Goal: Task Accomplishment & Management: Use online tool/utility

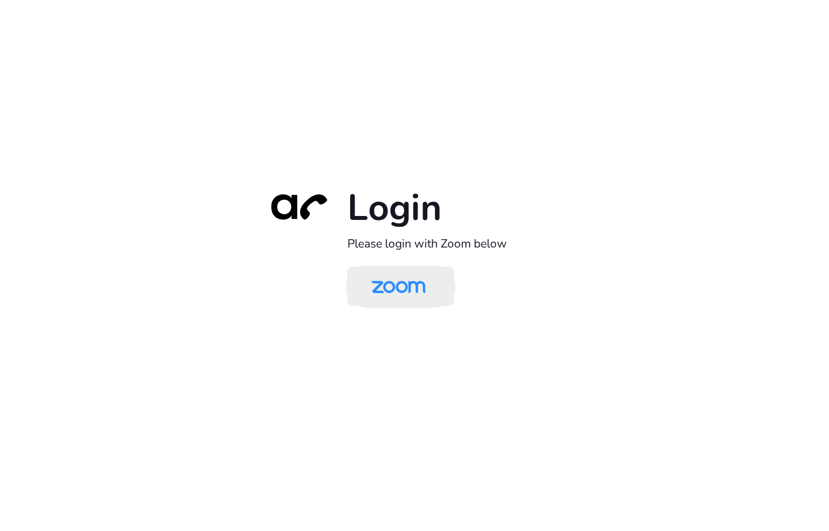
click at [432, 284] on img at bounding box center [399, 287] width 78 height 37
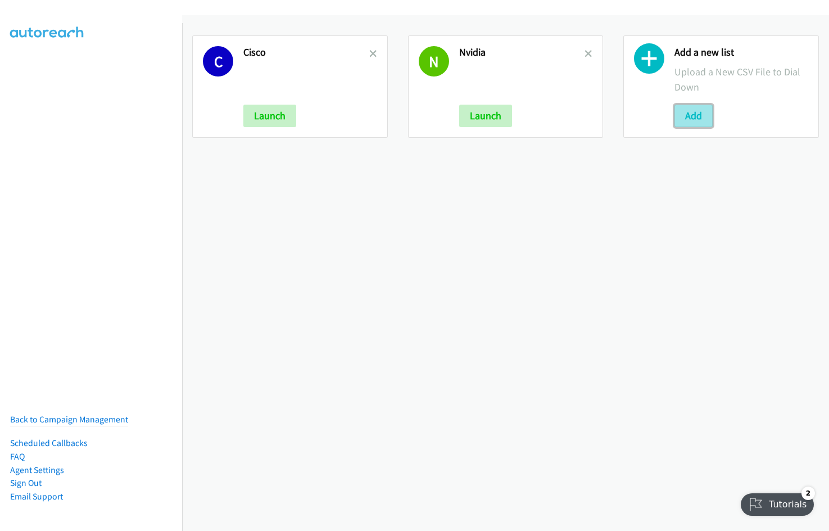
click at [678, 119] on button "Add" at bounding box center [694, 116] width 38 height 22
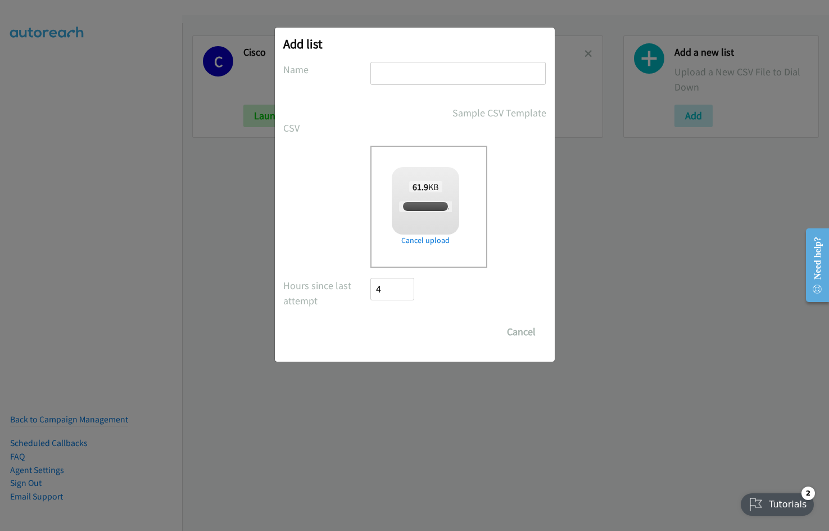
checkbox input "true"
click at [433, 76] on input "text" at bounding box center [458, 73] width 175 height 23
type input "ID Nvidia"
click at [371, 320] on input "Save List" at bounding box center [400, 331] width 59 height 22
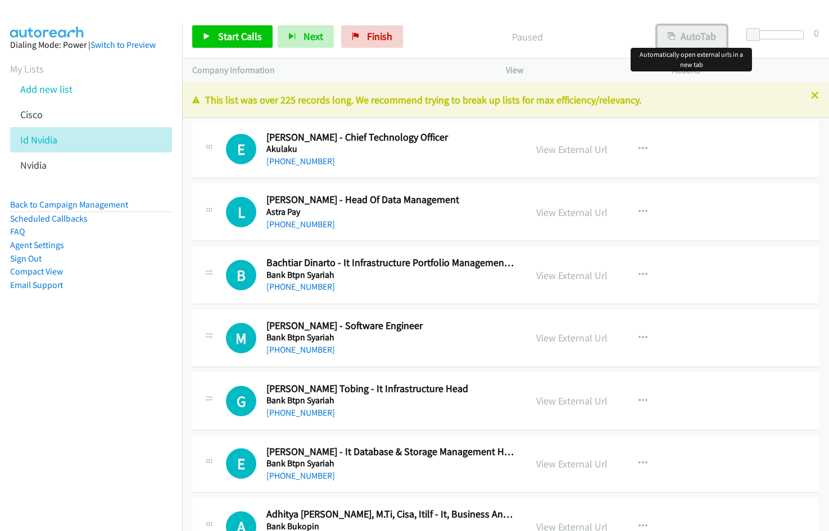
click at [695, 38] on button "AutoTab" at bounding box center [692, 36] width 70 height 22
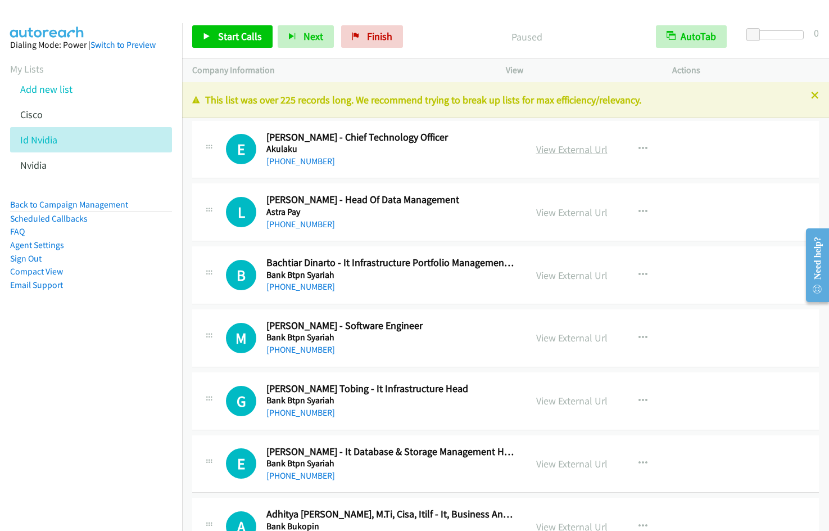
click at [566, 150] on link "View External Url" at bounding box center [571, 149] width 71 height 13
click at [639, 207] on icon "button" at bounding box center [643, 211] width 9 height 9
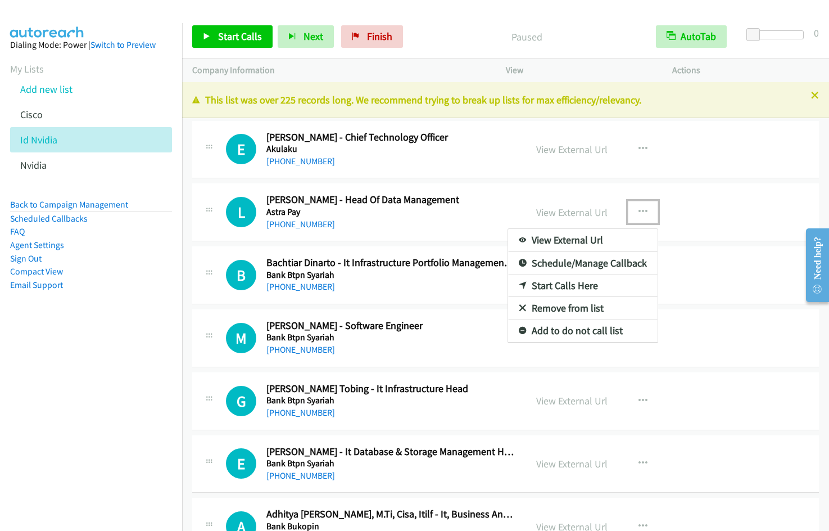
drag, startPoint x: 576, startPoint y: 287, endPoint x: 241, endPoint y: 3, distance: 439.2
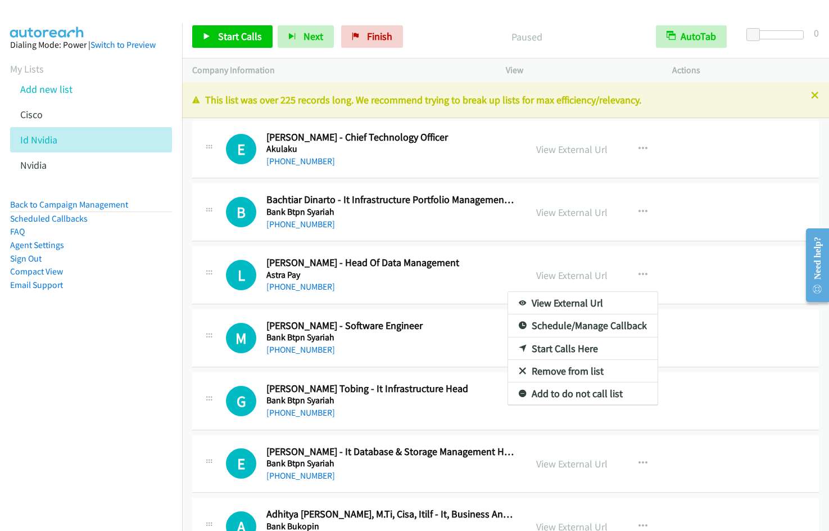
click at [638, 210] on div at bounding box center [414, 265] width 829 height 531
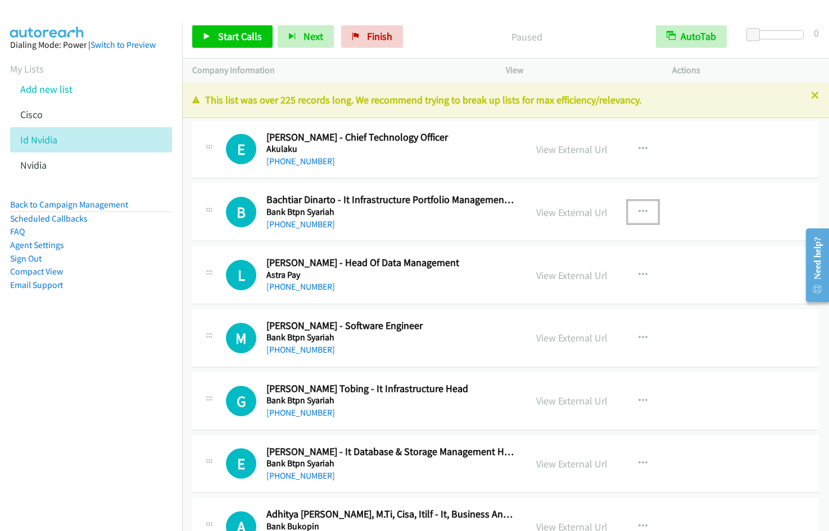
click at [639, 210] on icon "button" at bounding box center [643, 211] width 9 height 9
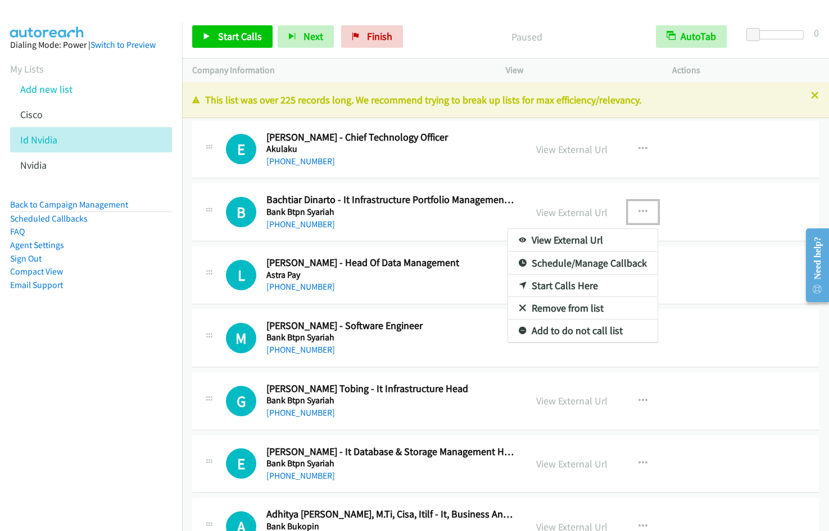
click at [582, 282] on link "Start Calls Here" at bounding box center [583, 285] width 150 height 22
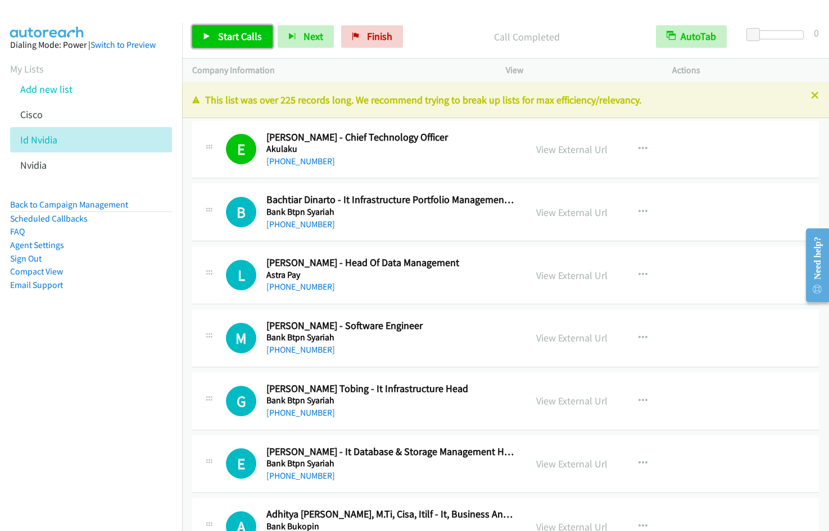
click at [229, 29] on link "Start Calls" at bounding box center [232, 36] width 80 height 22
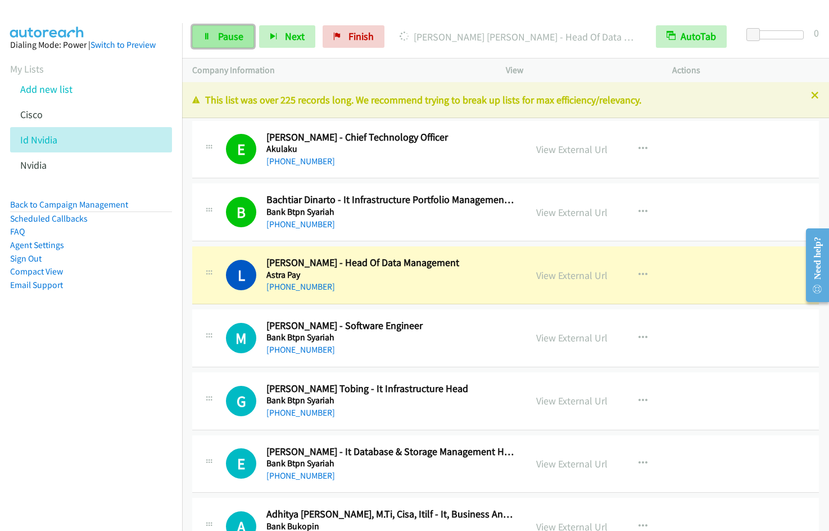
click at [220, 41] on span "Pause" at bounding box center [230, 36] width 25 height 13
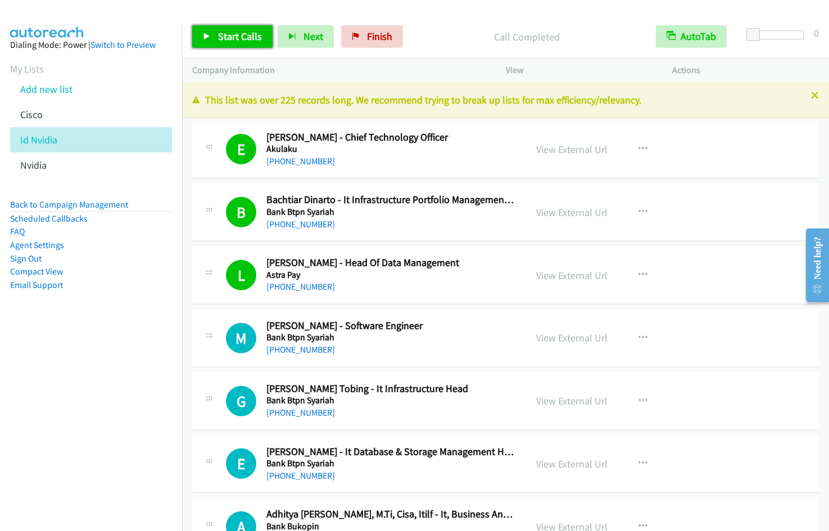
click at [222, 35] on span "Start Calls" at bounding box center [240, 36] width 44 height 13
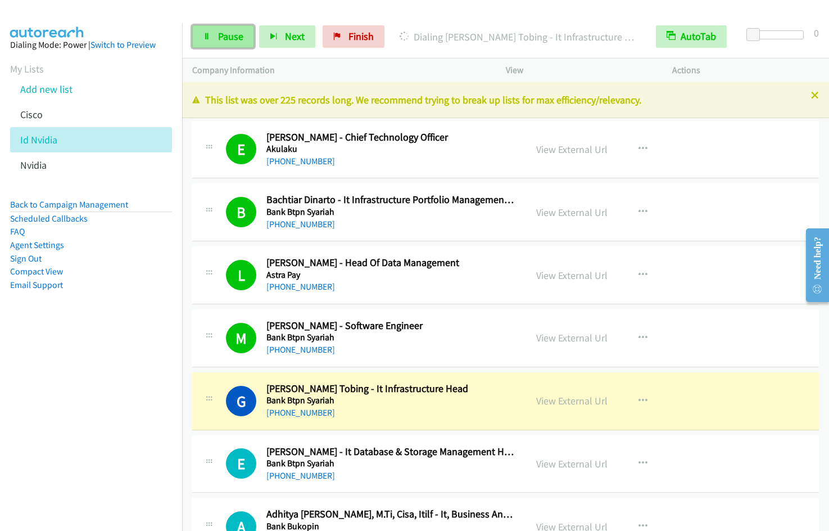
click at [228, 40] on span "Pause" at bounding box center [230, 36] width 25 height 13
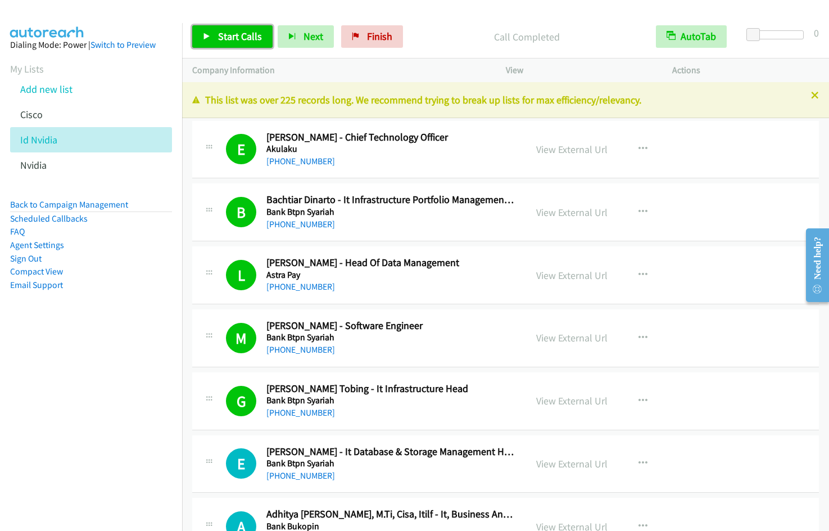
click at [234, 47] on link "Start Calls" at bounding box center [232, 36] width 80 height 22
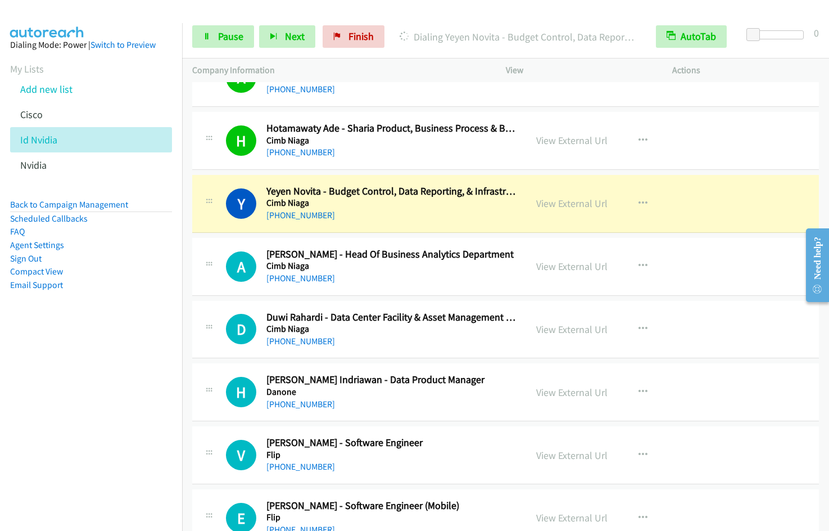
scroll to position [874, 0]
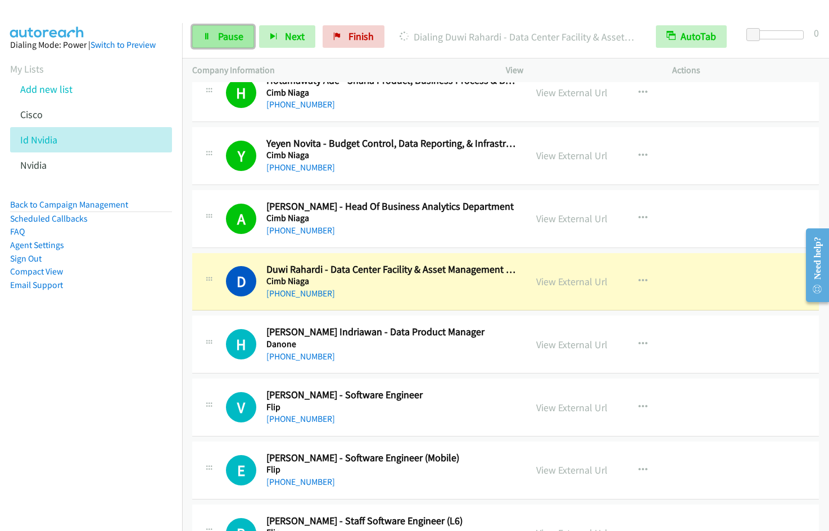
click at [227, 31] on span "Pause" at bounding box center [230, 36] width 25 height 13
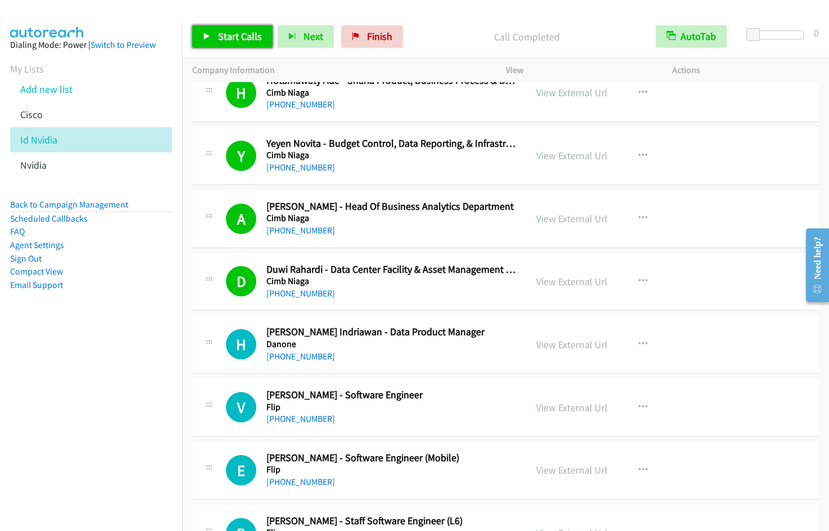
click at [224, 33] on span "Start Calls" at bounding box center [240, 36] width 44 height 13
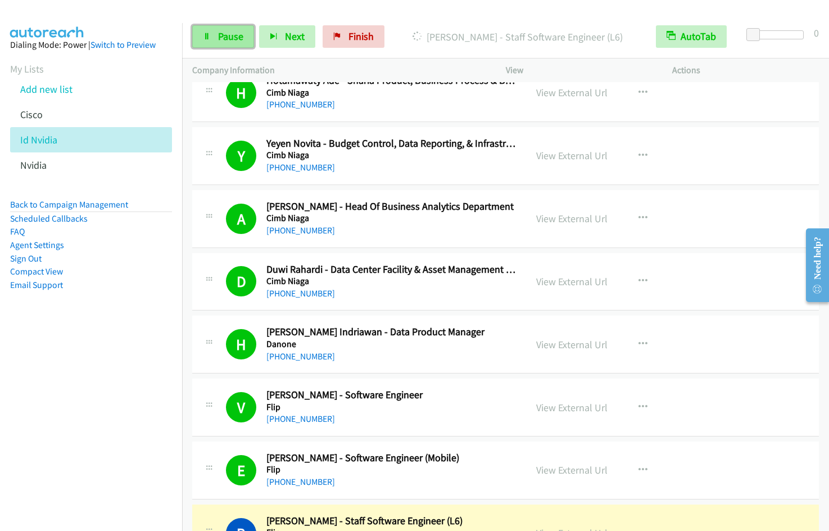
click at [216, 38] on link "Pause" at bounding box center [223, 36] width 62 height 22
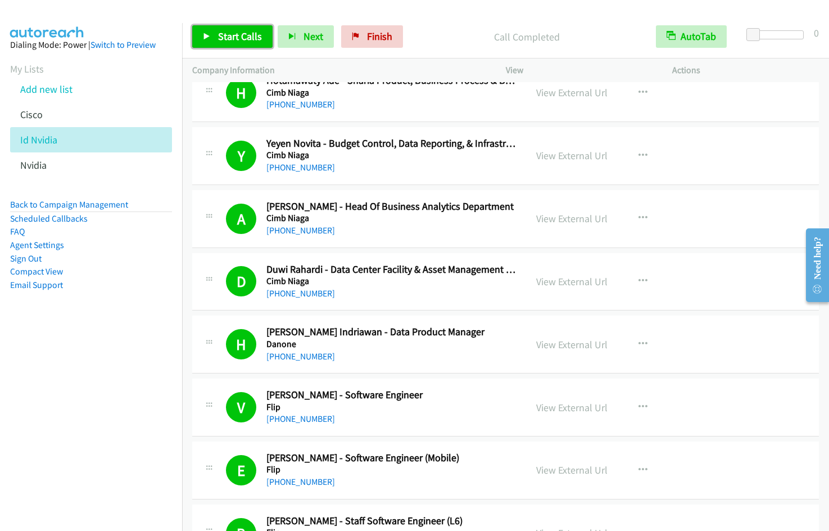
click at [221, 33] on span "Start Calls" at bounding box center [240, 36] width 44 height 13
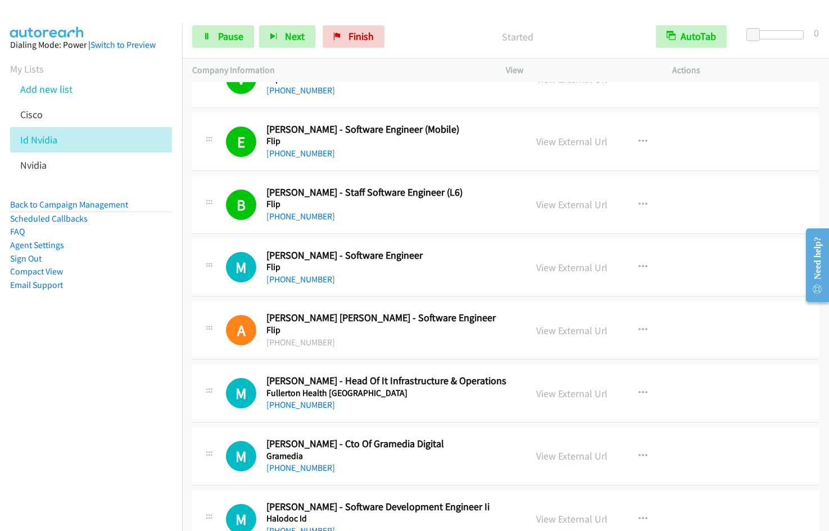
scroll to position [1244, 0]
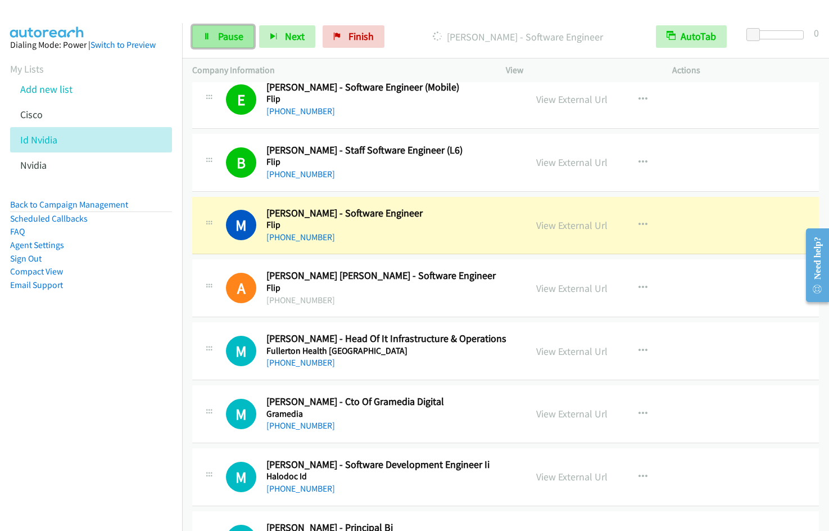
click at [210, 40] on icon at bounding box center [207, 37] width 8 height 8
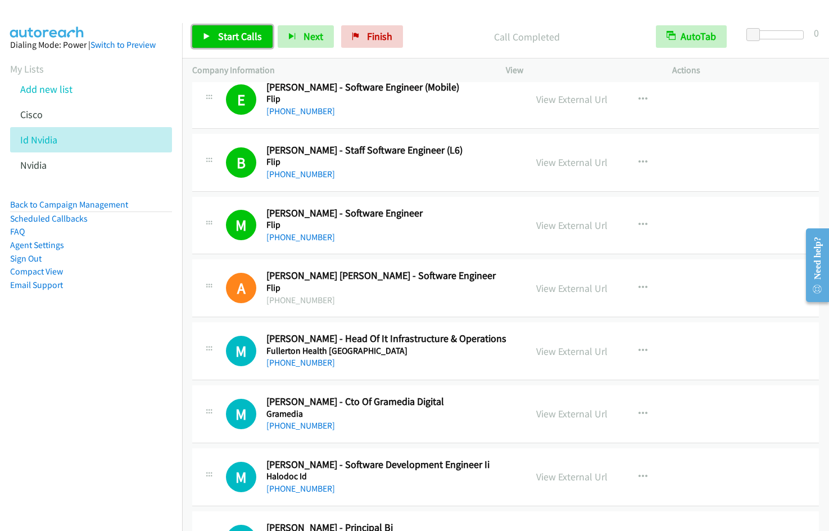
click at [246, 36] on span "Start Calls" at bounding box center [240, 36] width 44 height 13
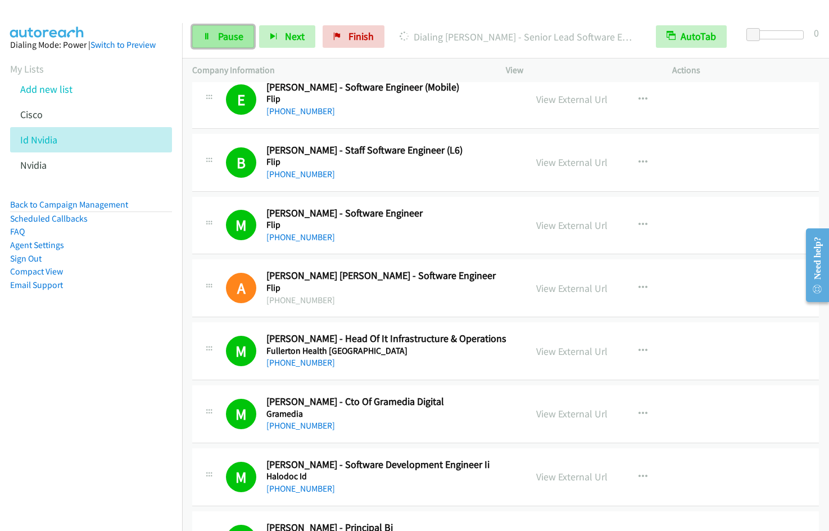
drag, startPoint x: 217, startPoint y: 42, endPoint x: 231, endPoint y: 39, distance: 13.9
click at [216, 42] on link "Pause" at bounding box center [223, 36] width 62 height 22
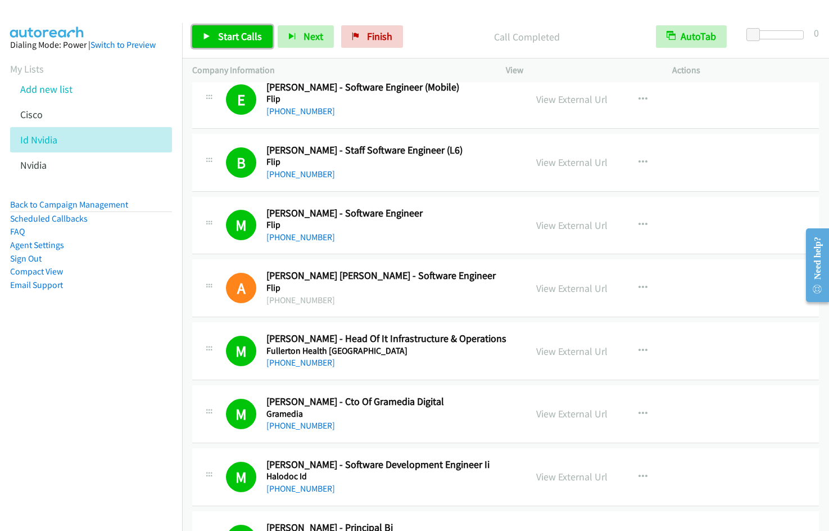
click at [214, 33] on link "Start Calls" at bounding box center [232, 36] width 80 height 22
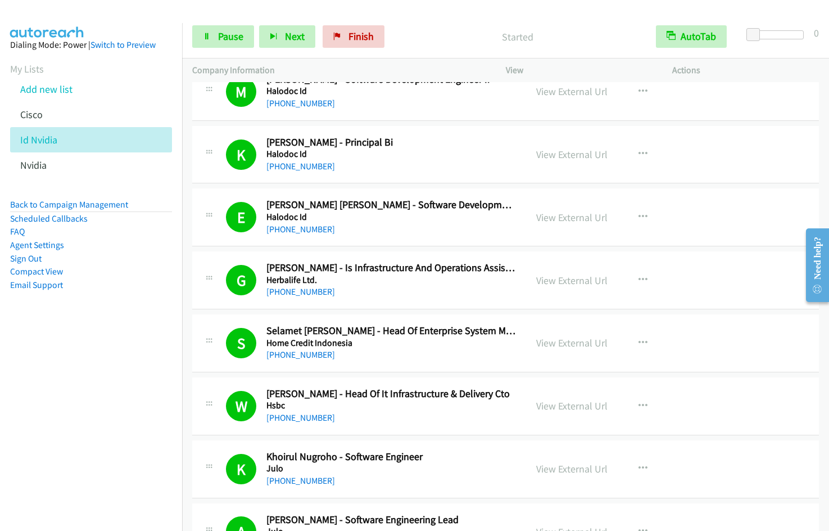
scroll to position [2014, 0]
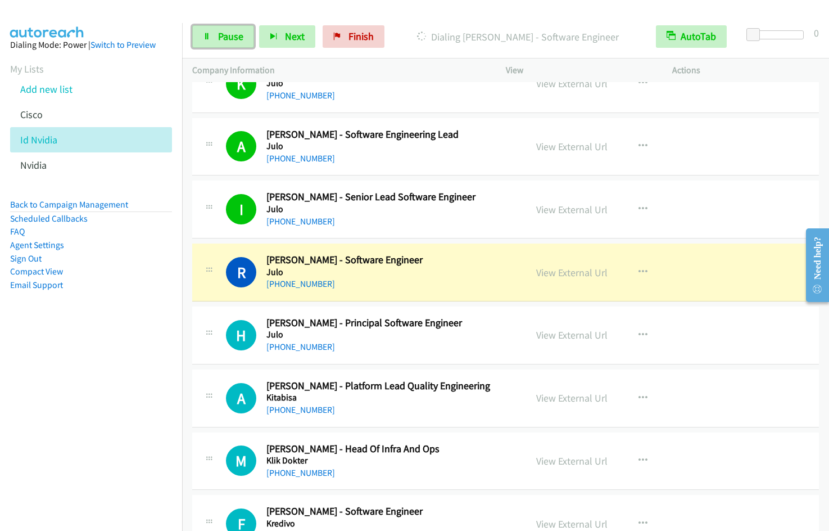
drag, startPoint x: 233, startPoint y: 33, endPoint x: 256, endPoint y: 31, distance: 23.1
click at [233, 33] on span "Pause" at bounding box center [230, 36] width 25 height 13
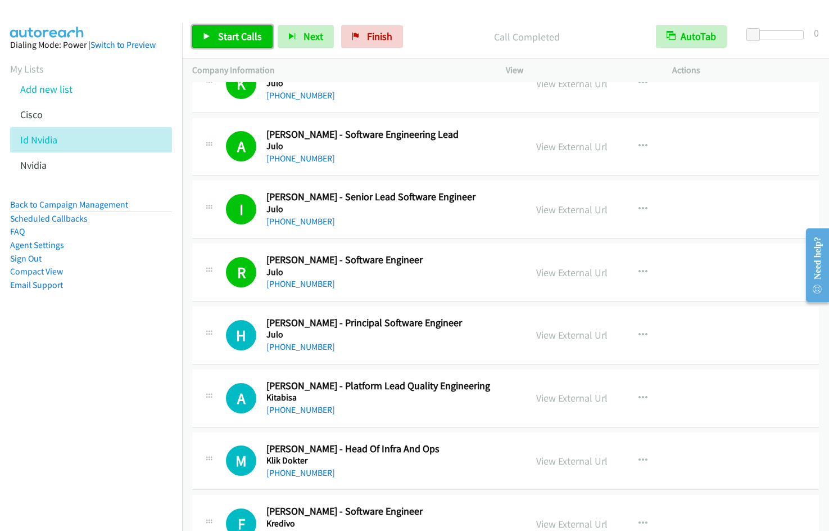
click at [227, 37] on span "Start Calls" at bounding box center [240, 36] width 44 height 13
click at [639, 269] on icon "button" at bounding box center [643, 272] width 9 height 9
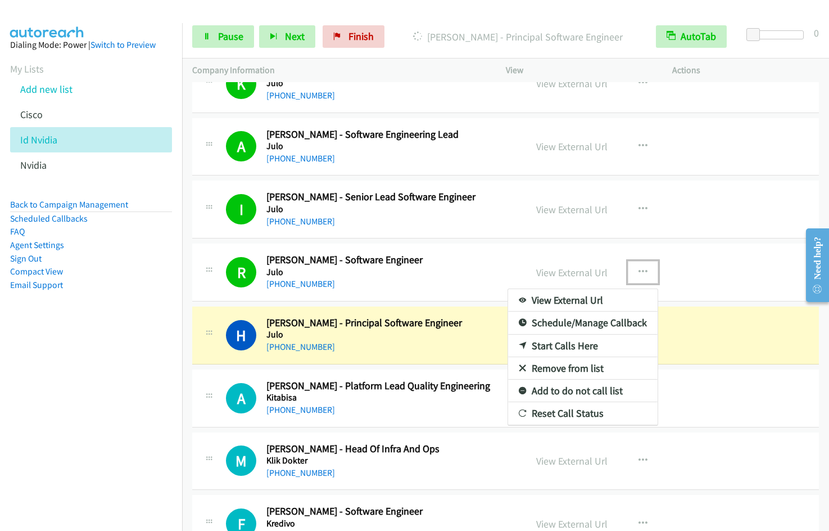
click at [559, 364] on link "Remove from list" at bounding box center [583, 368] width 150 height 22
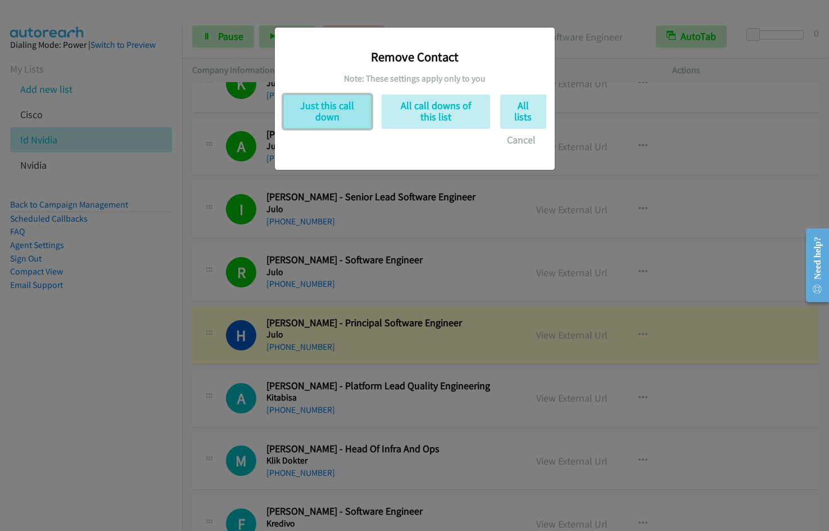
click at [329, 109] on button "Just this call down" at bounding box center [327, 111] width 88 height 34
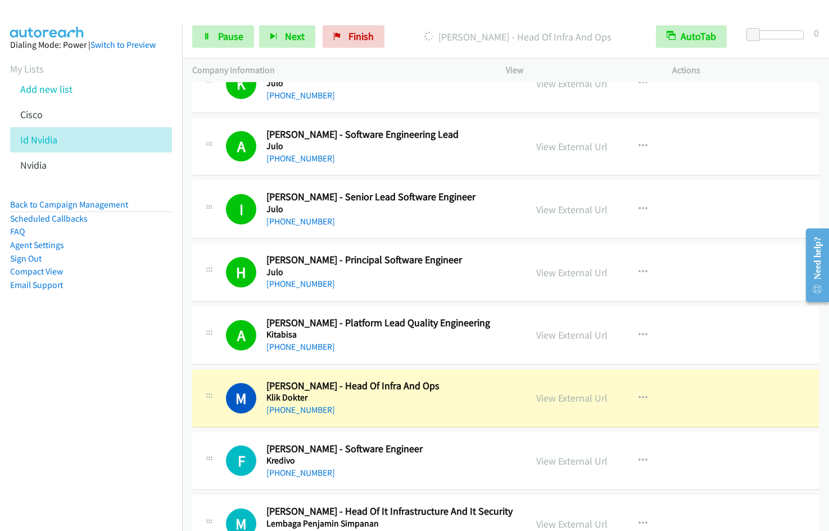
click at [71, 340] on aside "Dialing Mode: Power | Switch to Preview My Lists Add new list [GEOGRAPHIC_DATA]…" at bounding box center [91, 182] width 182 height 319
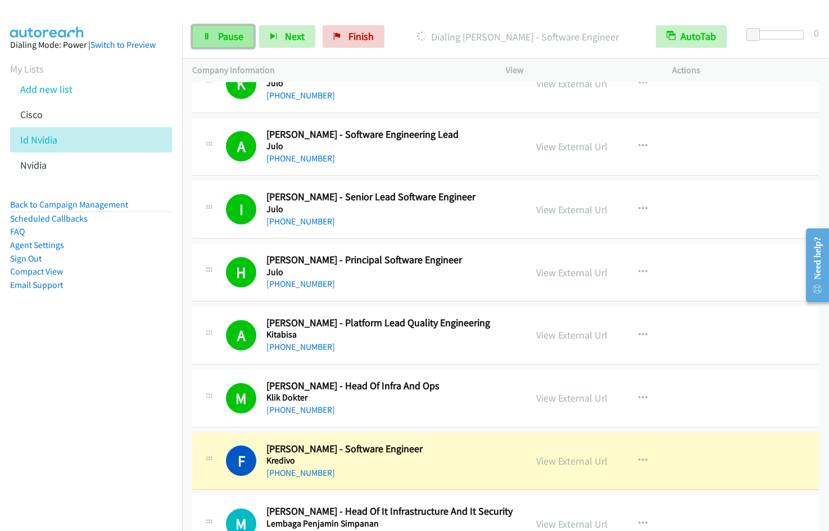
click at [231, 37] on span "Pause" at bounding box center [230, 36] width 25 height 13
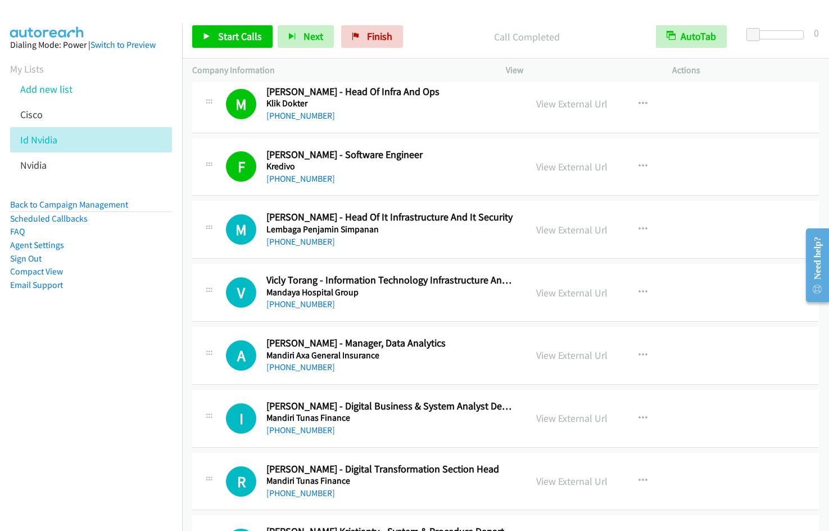
scroll to position [2302, 0]
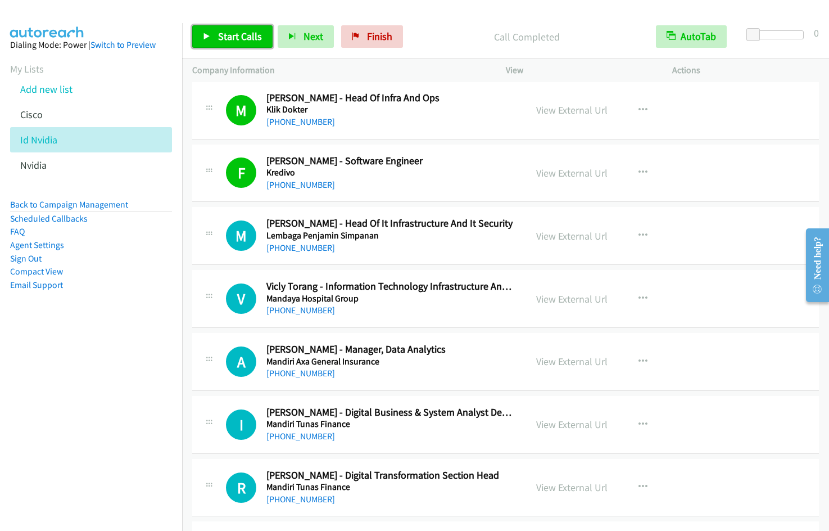
click at [228, 39] on span "Start Calls" at bounding box center [240, 36] width 44 height 13
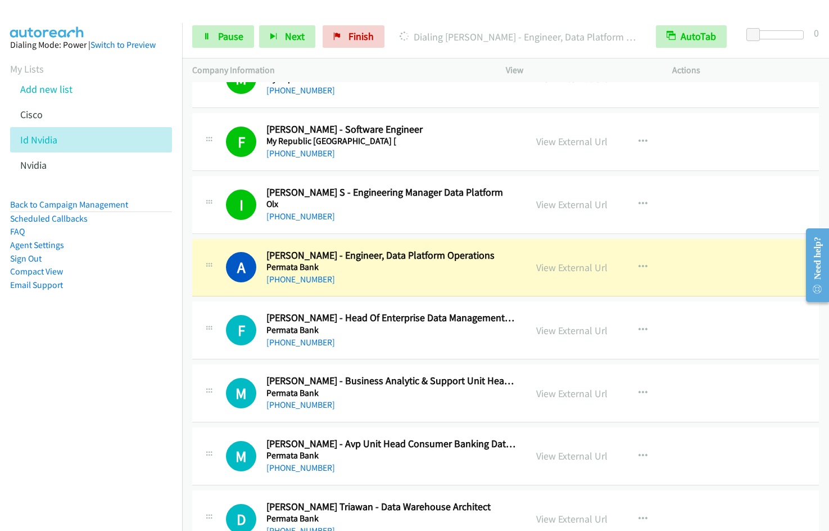
scroll to position [2929, 0]
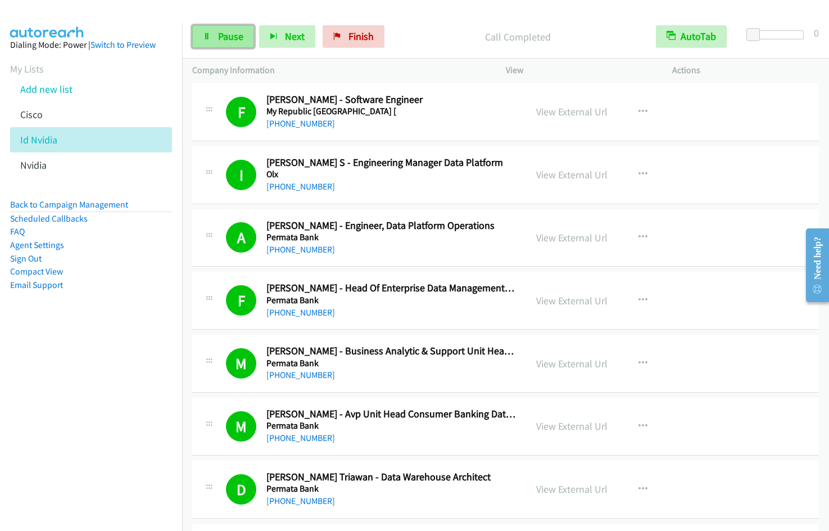
click at [225, 43] on link "Pause" at bounding box center [223, 36] width 62 height 22
click at [229, 34] on span "Start Calls" at bounding box center [240, 36] width 44 height 13
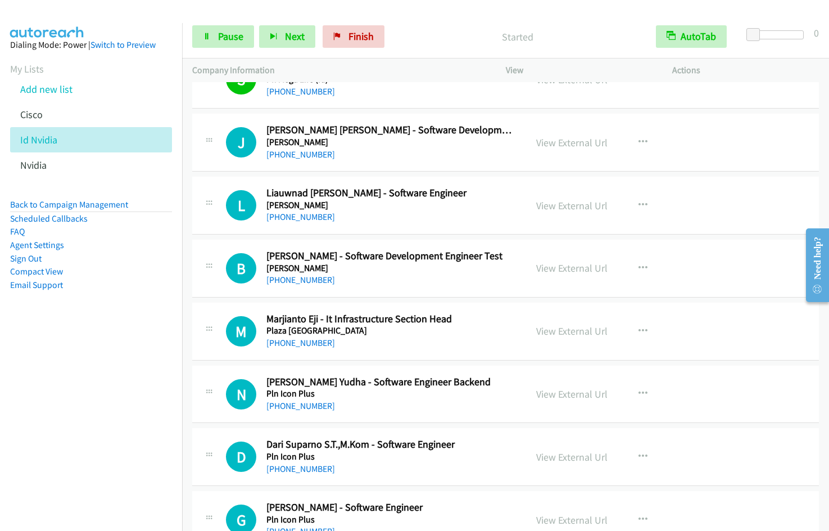
scroll to position [3419, 0]
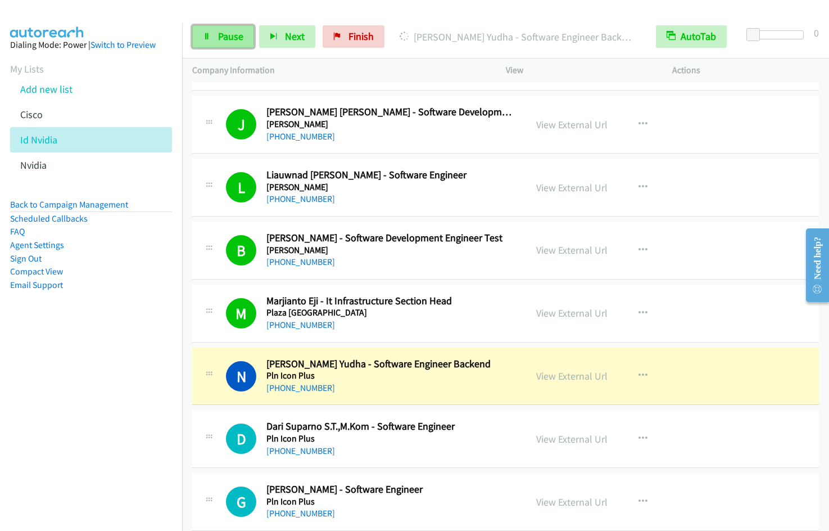
click at [214, 36] on link "Pause" at bounding box center [223, 36] width 62 height 22
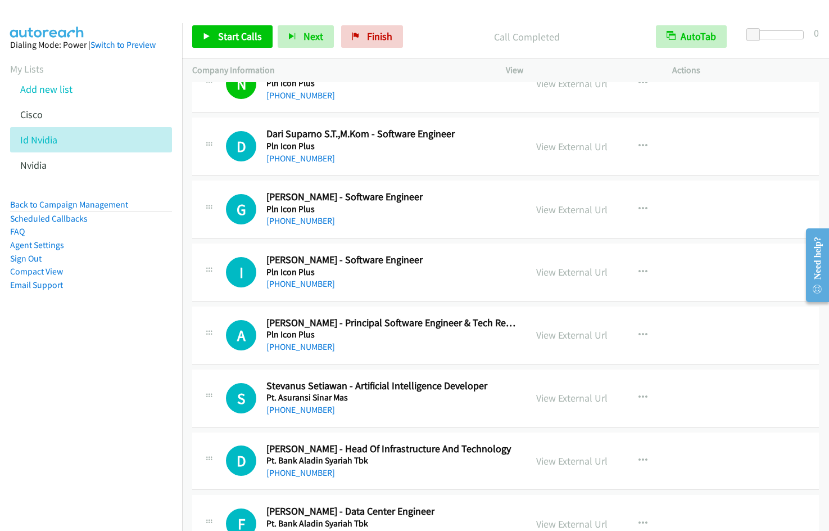
scroll to position [3718, 0]
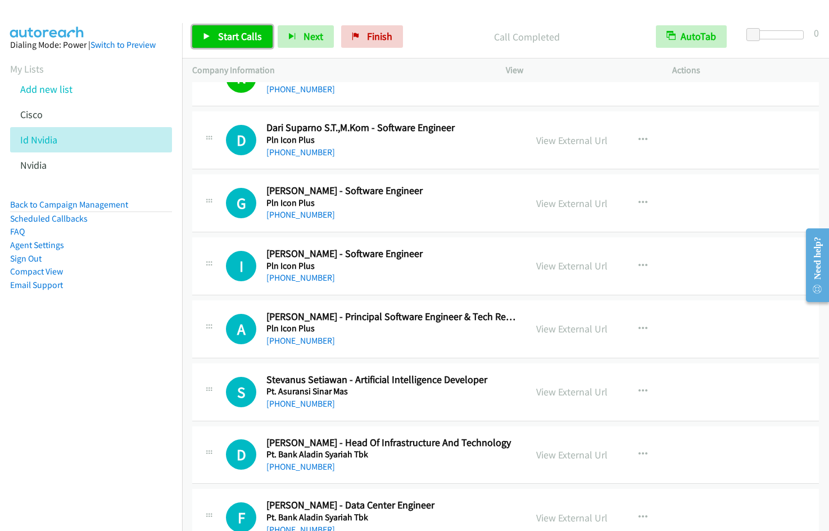
click at [228, 35] on span "Start Calls" at bounding box center [240, 36] width 44 height 13
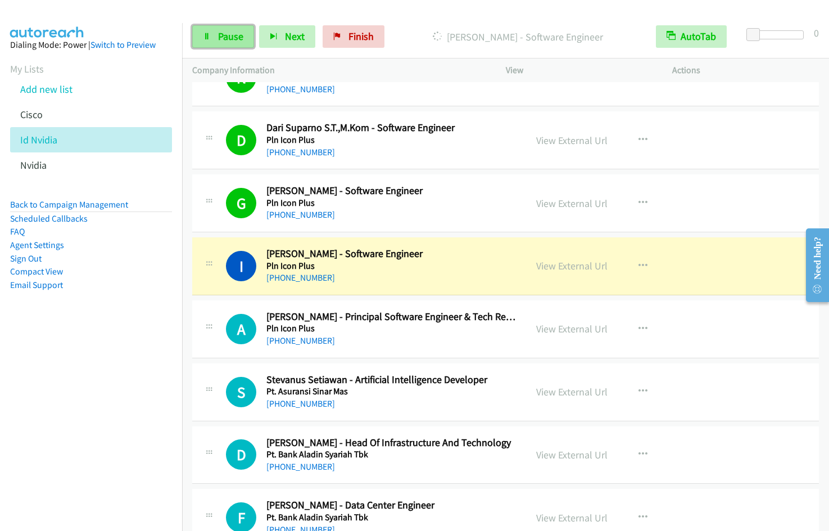
click at [224, 40] on span "Pause" at bounding box center [230, 36] width 25 height 13
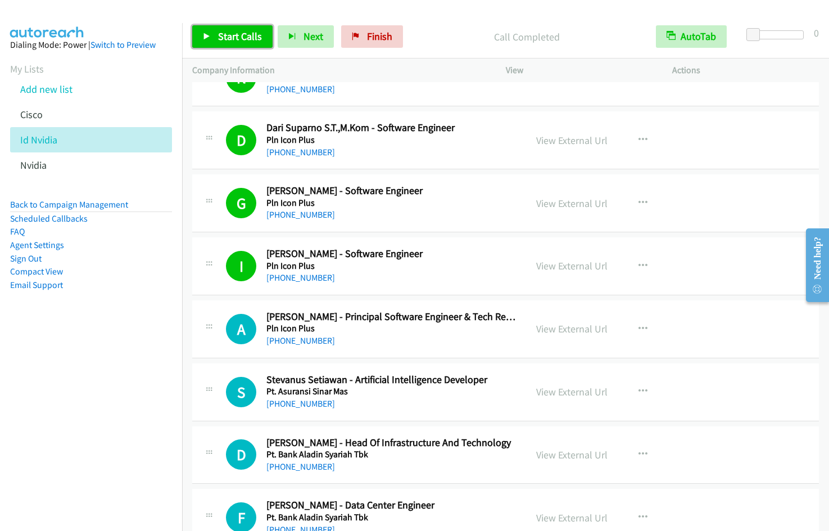
click at [215, 38] on link "Start Calls" at bounding box center [232, 36] width 80 height 22
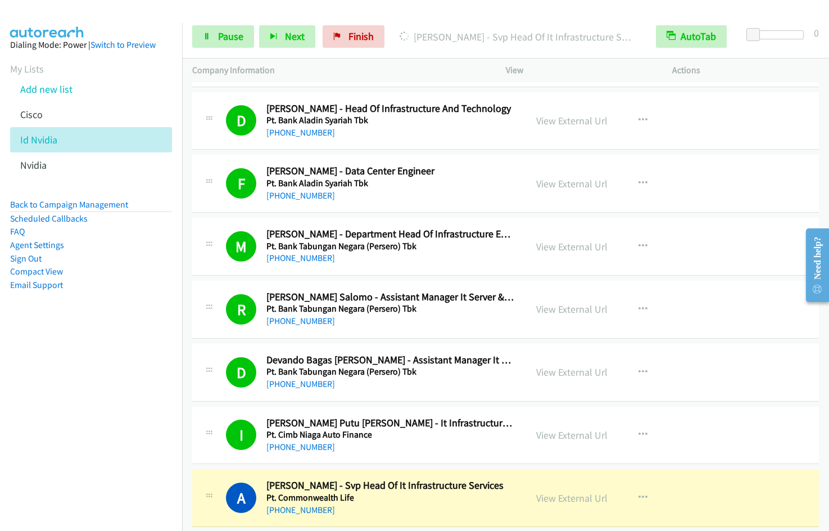
scroll to position [4437, 0]
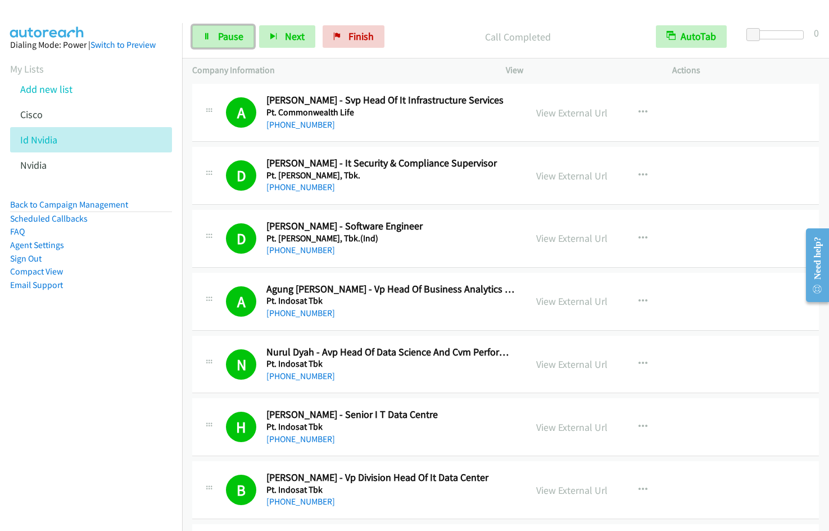
drag, startPoint x: 214, startPoint y: 38, endPoint x: 297, endPoint y: 16, distance: 86.7
click at [213, 38] on link "Pause" at bounding box center [223, 36] width 62 height 22
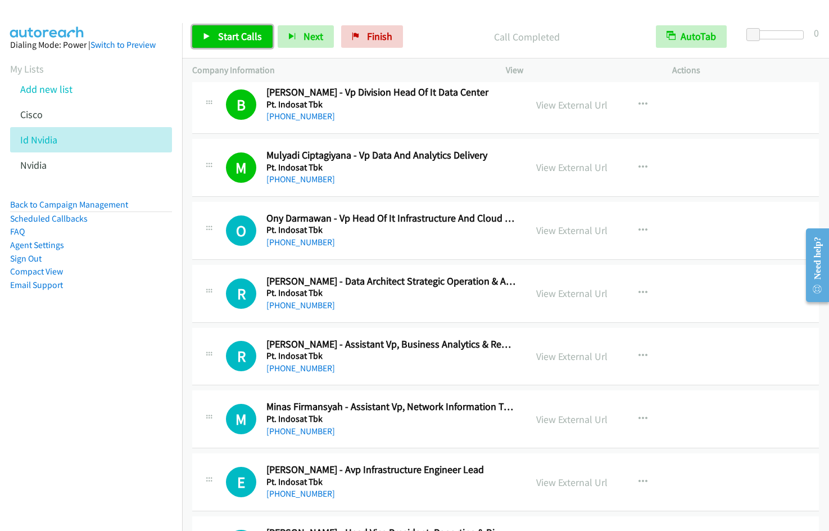
click at [210, 39] on icon at bounding box center [207, 37] width 8 height 8
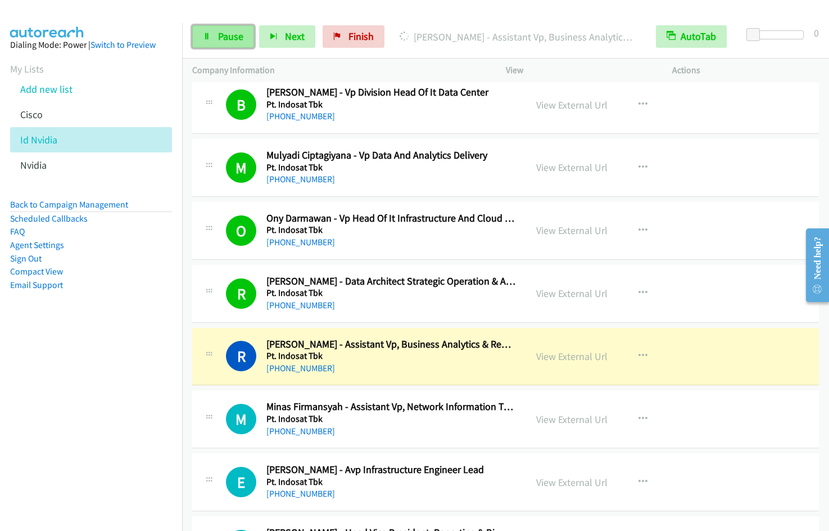
click at [230, 38] on span "Pause" at bounding box center [230, 36] width 25 height 13
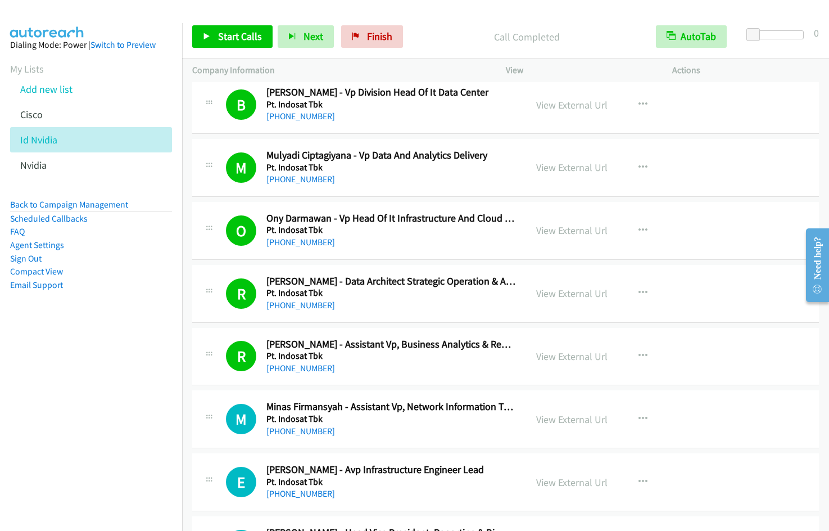
drag, startPoint x: 116, startPoint y: 357, endPoint x: 124, endPoint y: 347, distance: 12.7
click at [116, 357] on nav "Dialing Mode: Power | Switch to Preview My Lists Add new list [GEOGRAPHIC_DATA]…" at bounding box center [91, 288] width 183 height 531
drag, startPoint x: 220, startPoint y: 39, endPoint x: 225, endPoint y: 39, distance: 5.7
click at [220, 39] on span "Start Calls" at bounding box center [240, 36] width 44 height 13
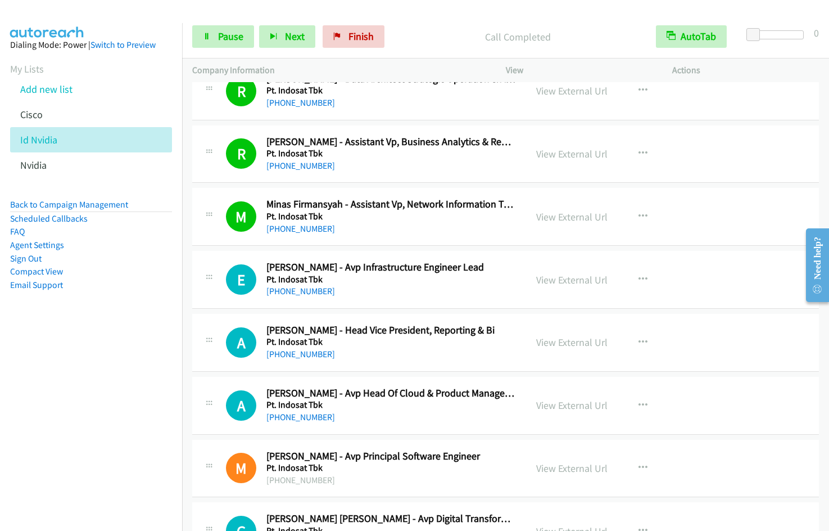
scroll to position [5061, 0]
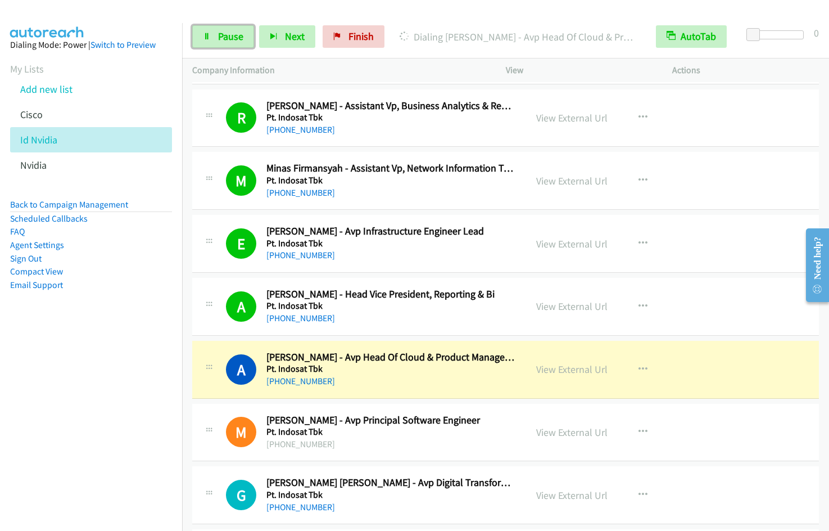
drag, startPoint x: 241, startPoint y: 39, endPoint x: 336, endPoint y: 7, distance: 100.3
click at [241, 39] on span "Pause" at bounding box center [230, 36] width 25 height 13
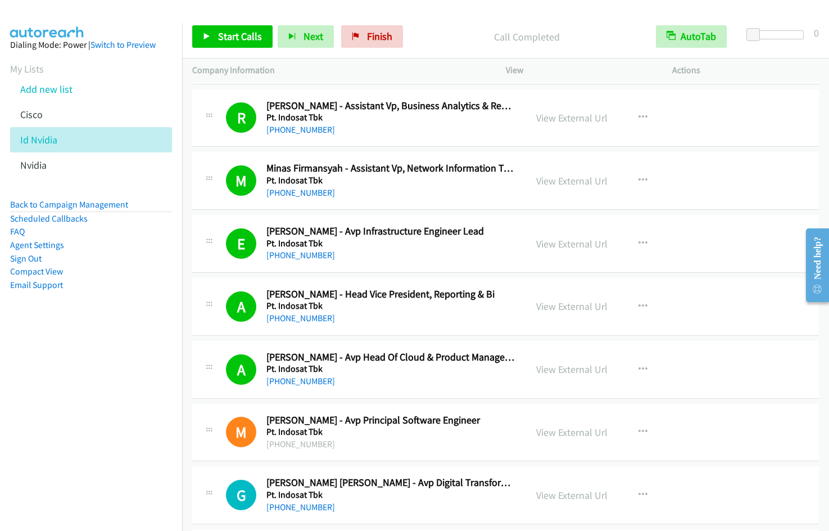
click at [110, 395] on nav "Dialing Mode: Power | Switch to Preview My Lists Add new list [GEOGRAPHIC_DATA]…" at bounding box center [91, 288] width 183 height 531
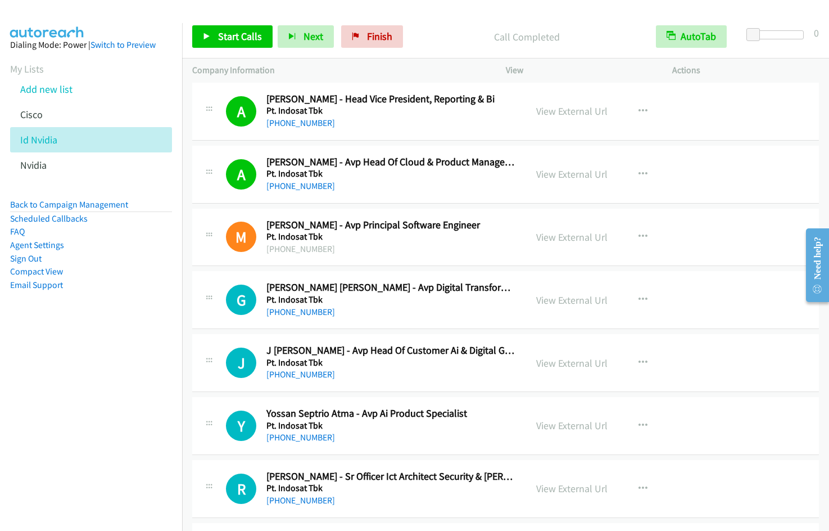
scroll to position [5274, 0]
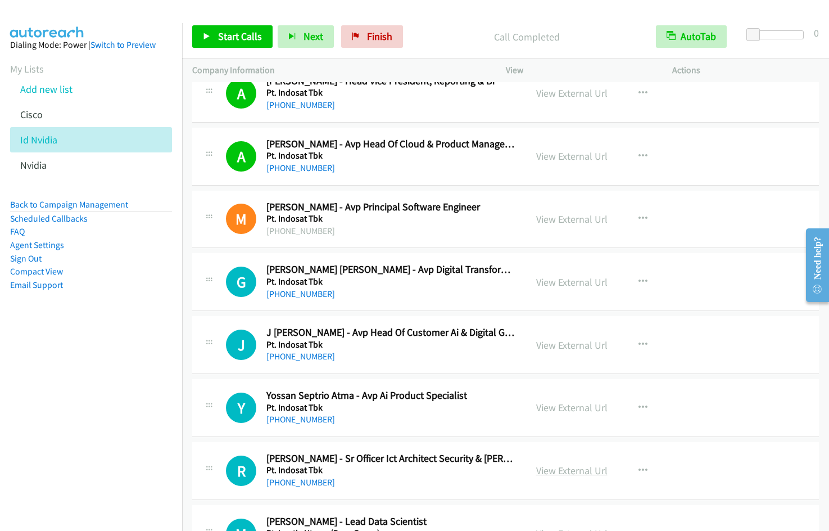
click at [559, 469] on link "View External Url" at bounding box center [571, 470] width 71 height 13
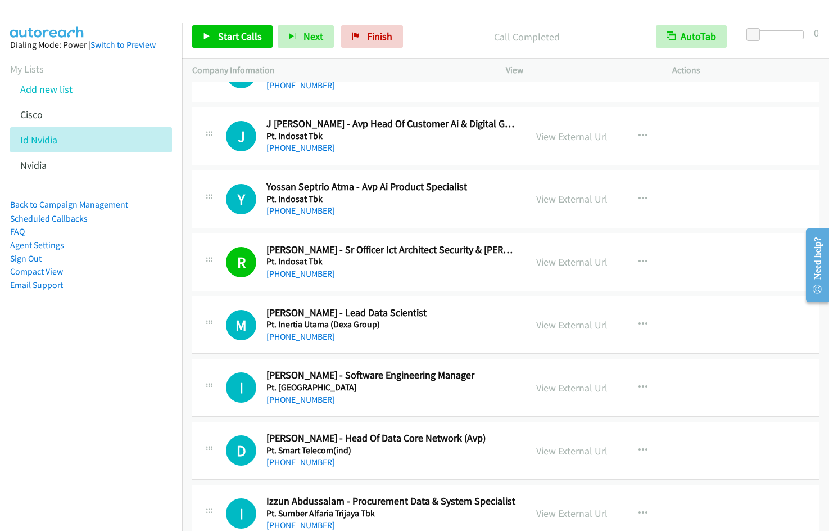
scroll to position [5512, 0]
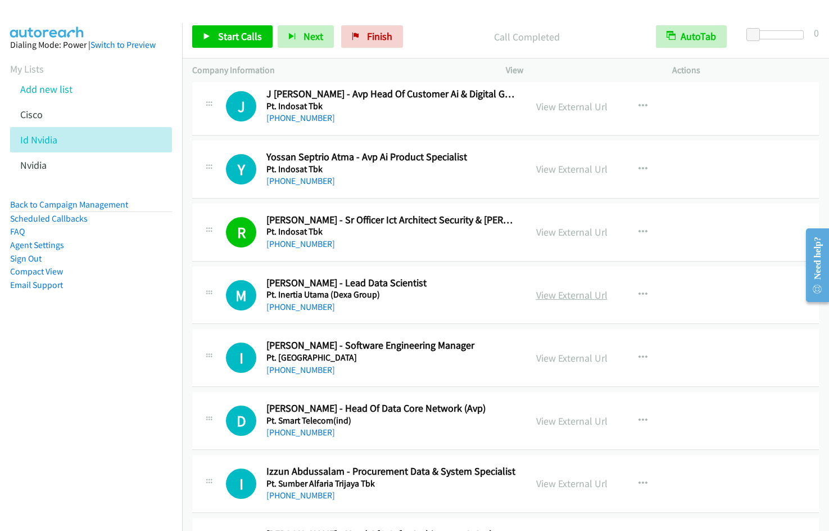
click at [576, 297] on link "View External Url" at bounding box center [571, 294] width 71 height 13
click at [569, 356] on link "View External Url" at bounding box center [571, 357] width 71 height 13
click at [589, 481] on link "View External Url" at bounding box center [571, 483] width 71 height 13
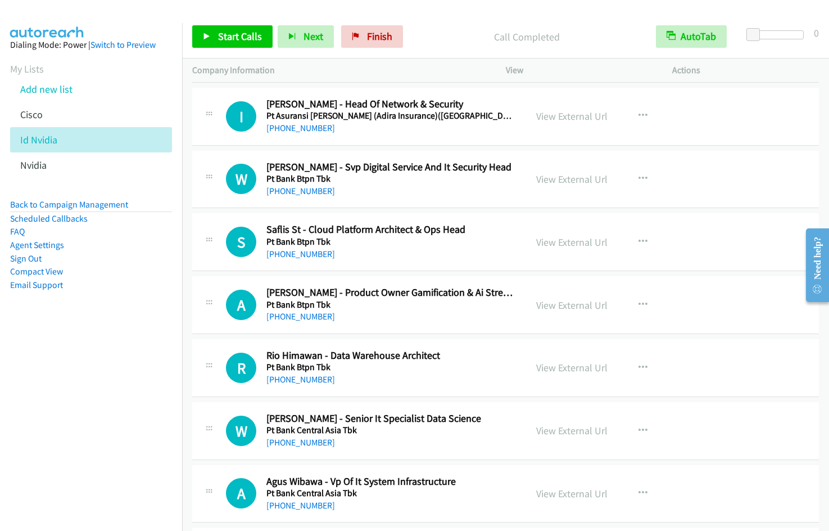
scroll to position [6029, 0]
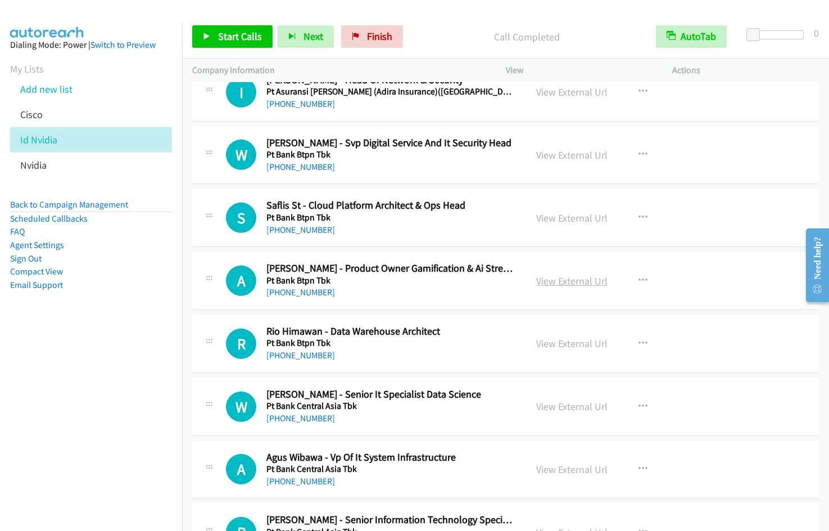
click at [581, 281] on link "View External Url" at bounding box center [571, 280] width 71 height 13
click at [595, 345] on link "View External Url" at bounding box center [571, 343] width 71 height 13
click at [568, 406] on link "View External Url" at bounding box center [571, 406] width 71 height 13
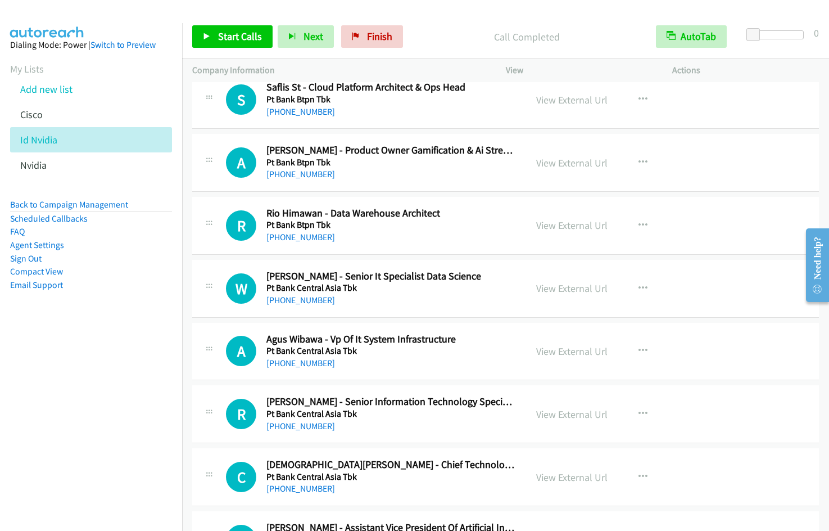
scroll to position [6201, 0]
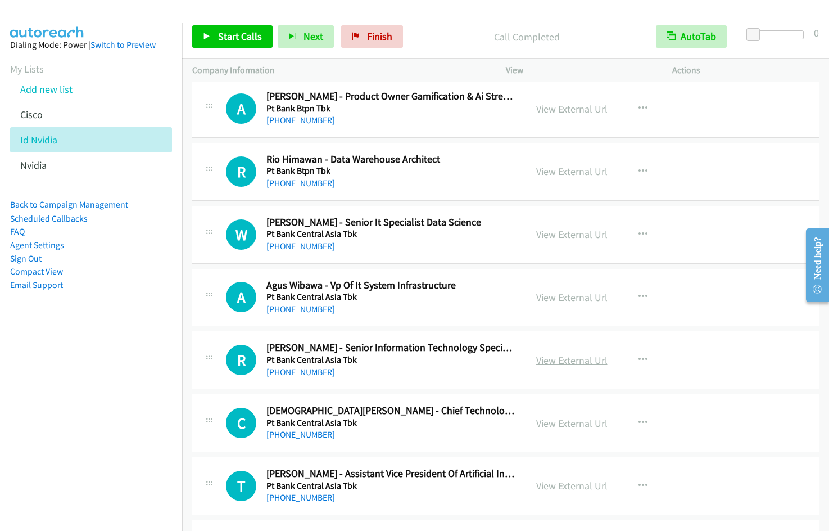
click at [591, 360] on link "View External Url" at bounding box center [571, 360] width 71 height 13
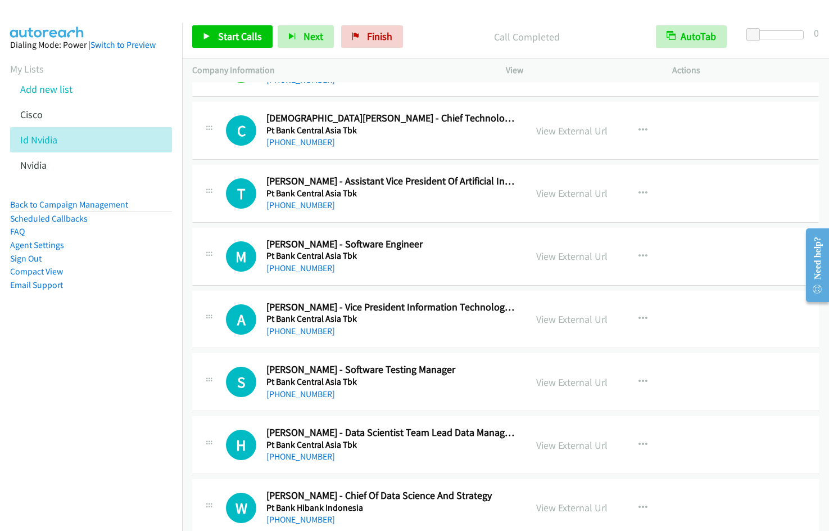
scroll to position [6500, 0]
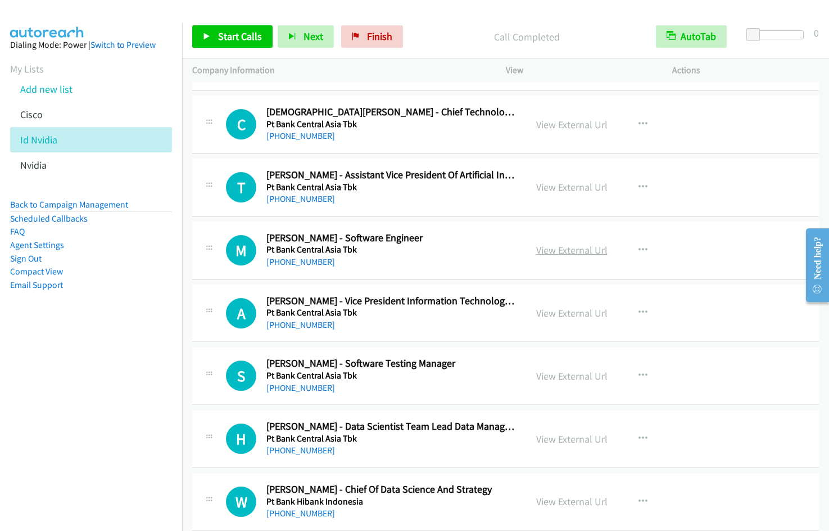
click at [576, 251] on link "View External Url" at bounding box center [571, 249] width 71 height 13
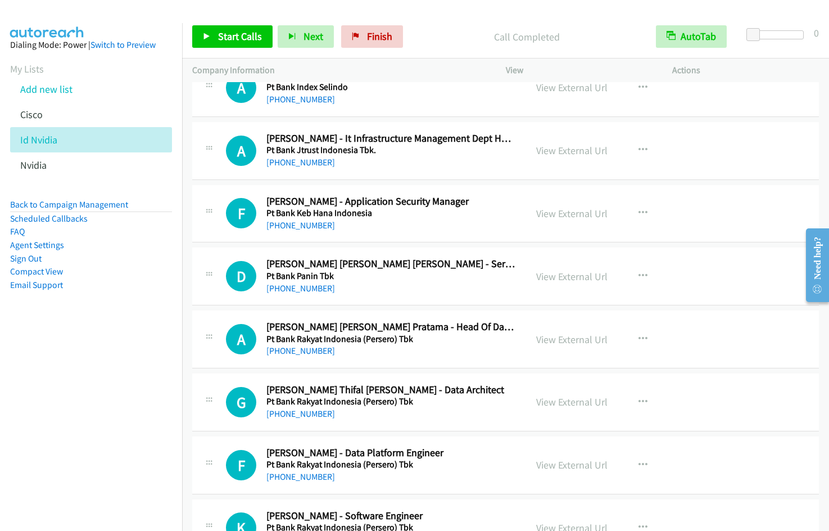
scroll to position [7019, 0]
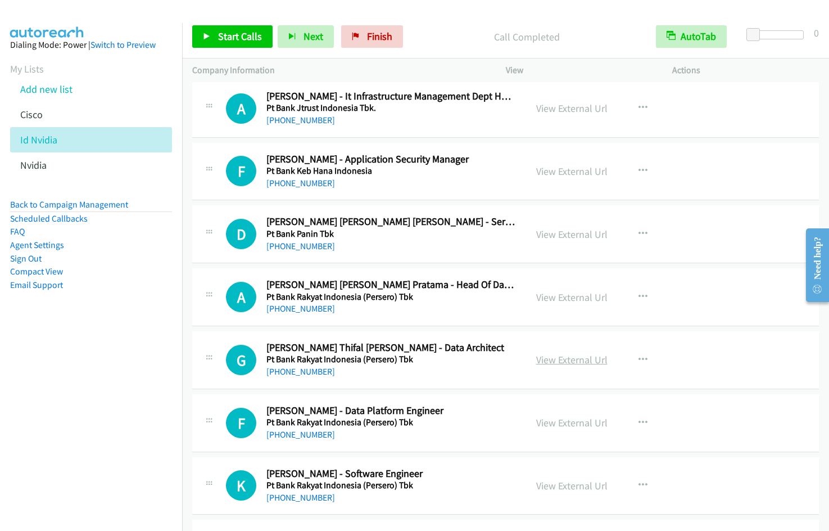
click at [587, 357] on link "View External Url" at bounding box center [571, 359] width 71 height 13
click at [589, 421] on link "View External Url" at bounding box center [571, 422] width 71 height 13
click at [581, 483] on link "View External Url" at bounding box center [571, 485] width 71 height 13
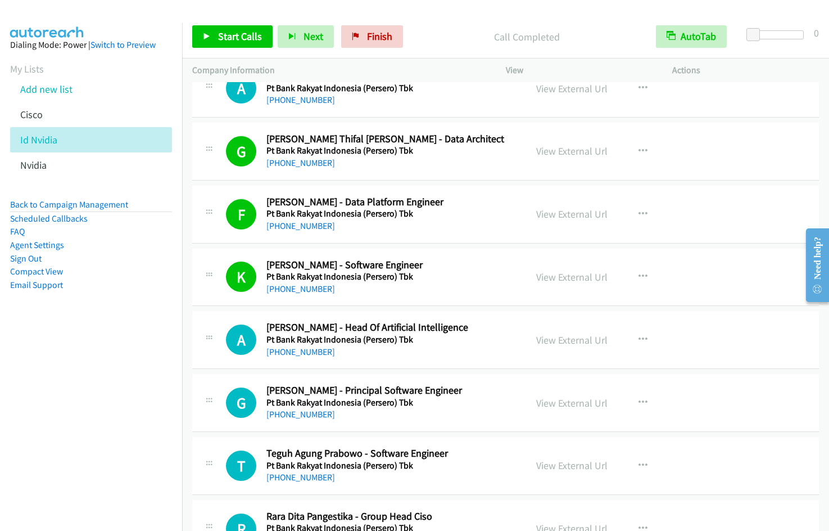
scroll to position [7239, 0]
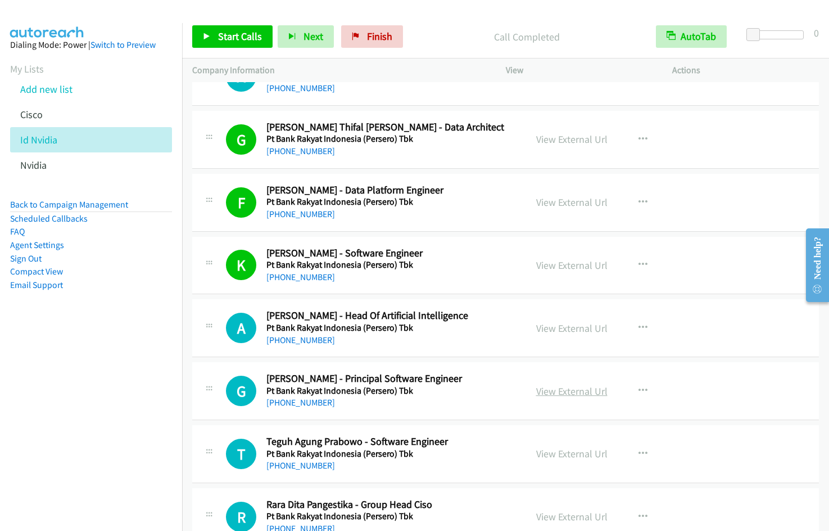
click at [571, 391] on link "View External Url" at bounding box center [571, 391] width 71 height 13
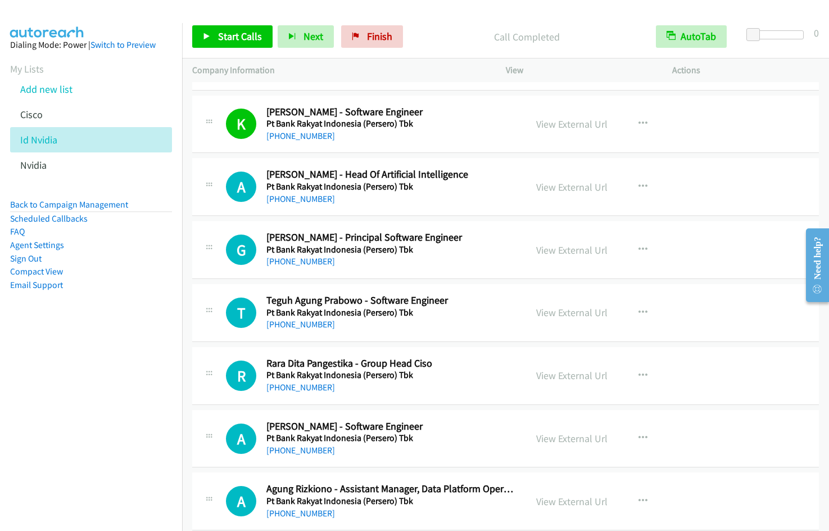
scroll to position [7440, 0]
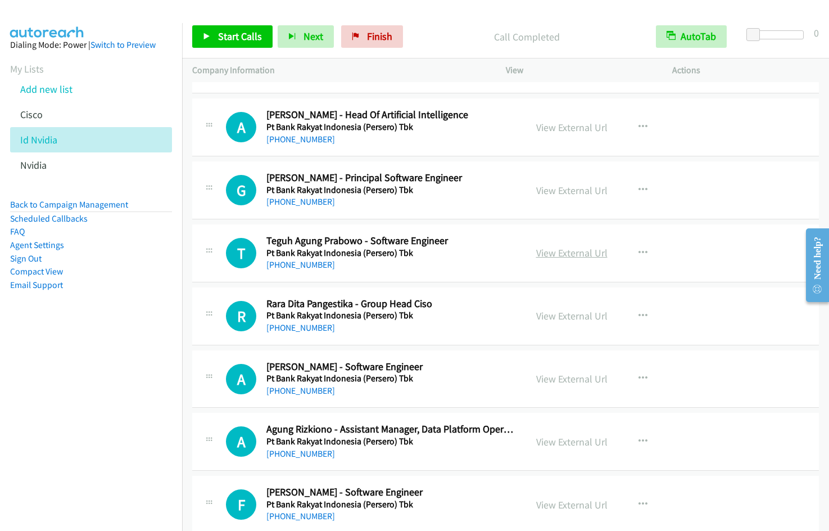
click at [564, 253] on link "View External Url" at bounding box center [571, 252] width 71 height 13
click at [571, 376] on link "View External Url" at bounding box center [571, 378] width 71 height 13
click at [582, 444] on link "View External Url" at bounding box center [571, 441] width 71 height 13
click at [577, 504] on link "View External Url" at bounding box center [571, 504] width 71 height 13
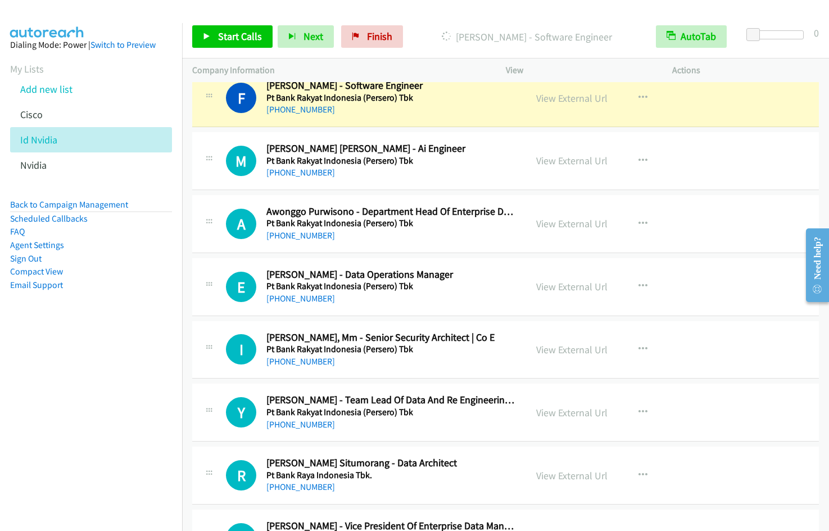
scroll to position [7853, 0]
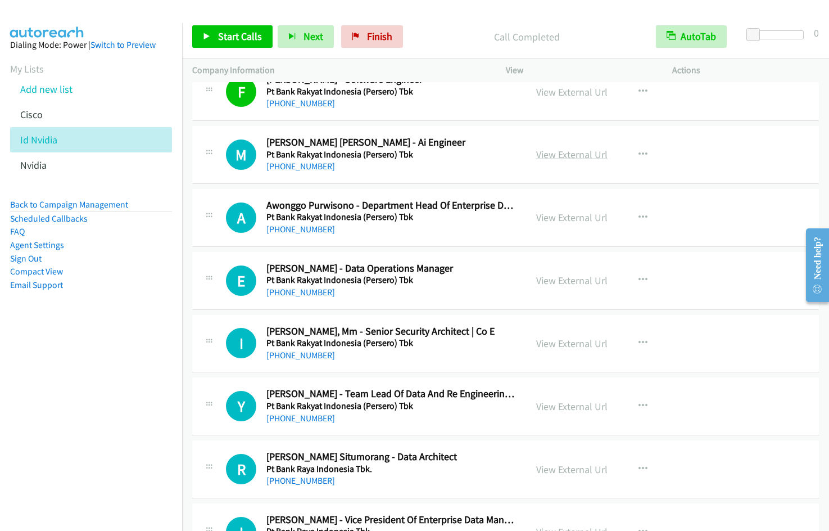
click at [577, 155] on link "View External Url" at bounding box center [571, 154] width 71 height 13
click at [576, 344] on link "View External Url" at bounding box center [571, 343] width 71 height 13
click at [559, 406] on link "View External Url" at bounding box center [571, 406] width 71 height 13
click at [574, 466] on link "View External Url" at bounding box center [571, 469] width 71 height 13
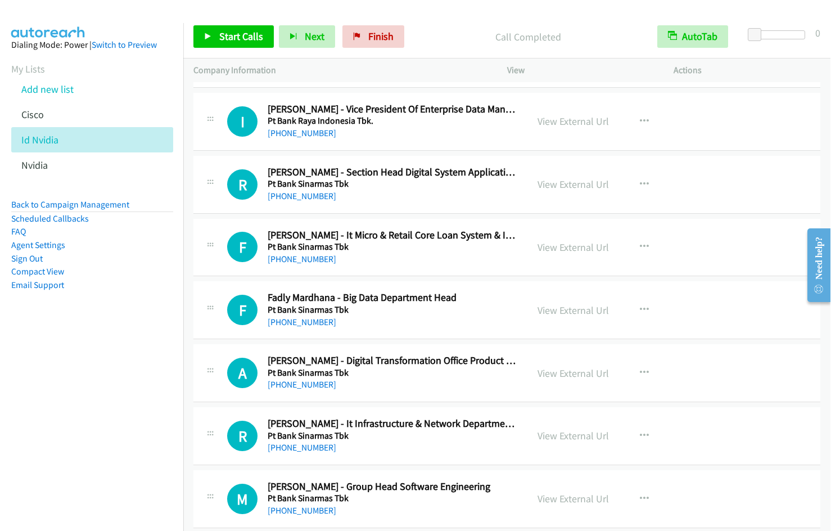
scroll to position [8340, 0]
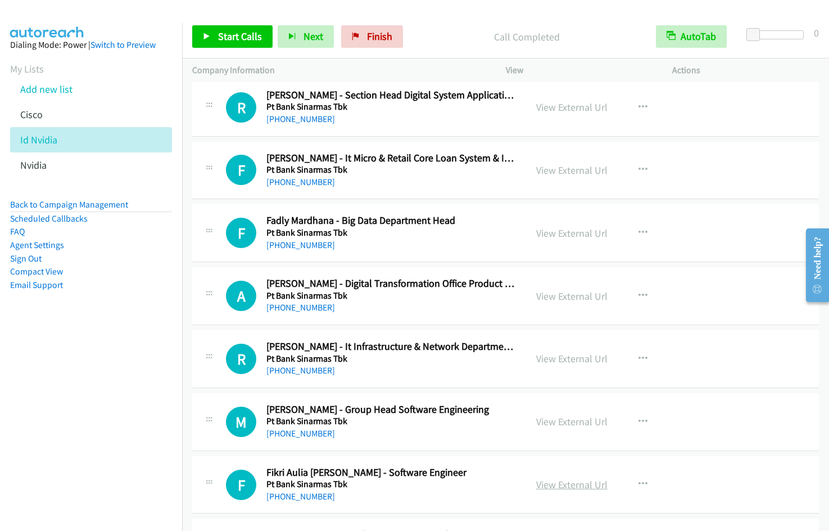
click at [563, 478] on link "View External Url" at bounding box center [571, 484] width 71 height 13
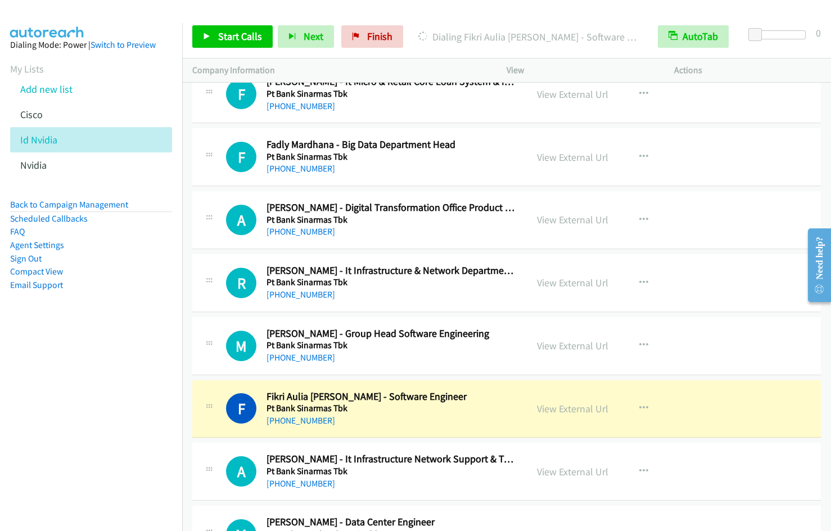
scroll to position [8434, 0]
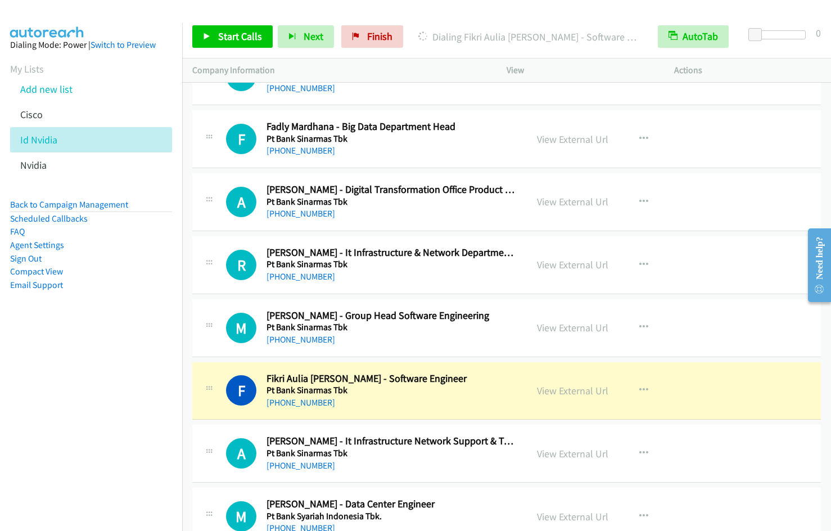
click at [821, 518] on td "M Callback Scheduled [PERSON_NAME] - Data Center Engineer Pt Bank Syariah Indon…" at bounding box center [506, 516] width 649 height 63
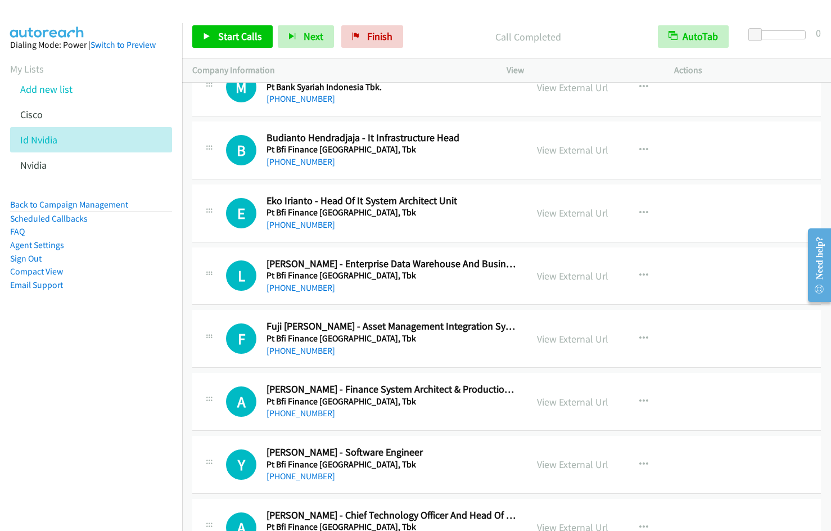
scroll to position [8911, 0]
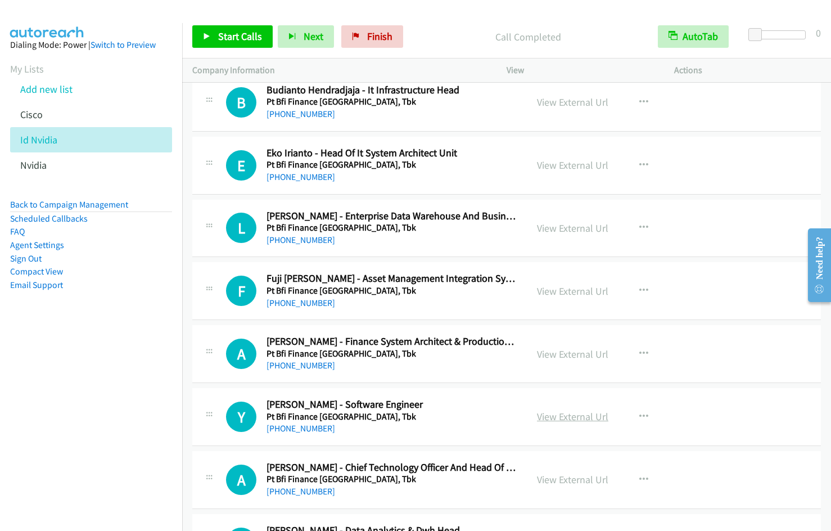
click at [580, 416] on link "View External Url" at bounding box center [572, 416] width 71 height 13
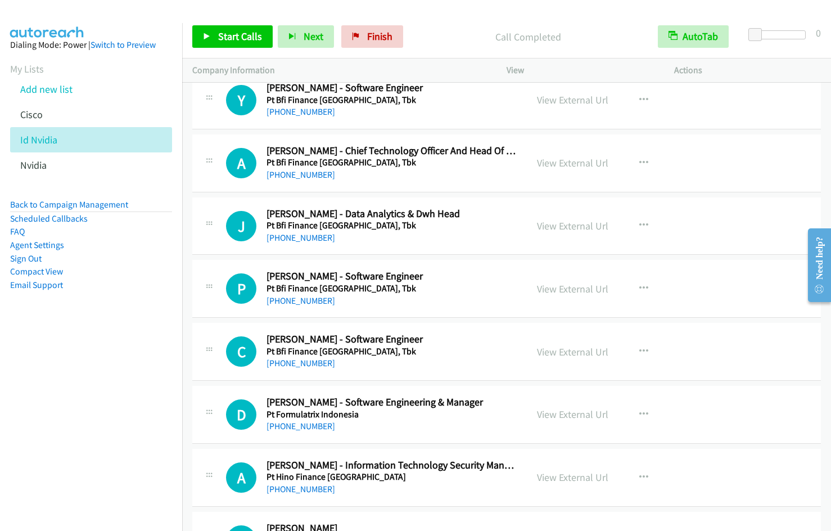
scroll to position [9258, 0]
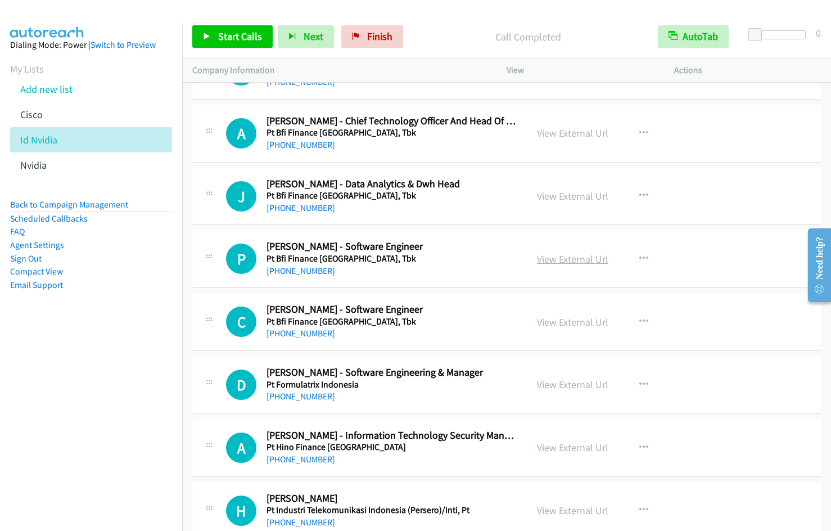
click at [571, 255] on link "View External Url" at bounding box center [572, 258] width 71 height 13
click at [555, 319] on link "View External Url" at bounding box center [572, 321] width 71 height 13
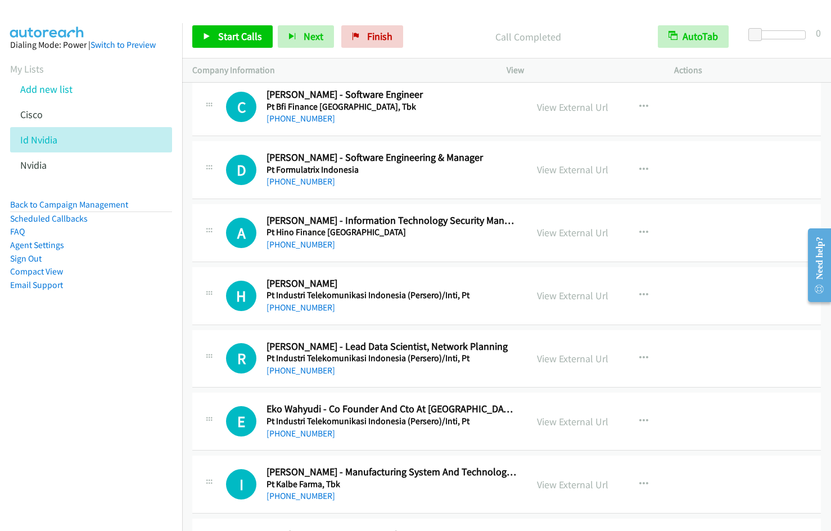
scroll to position [9490, 0]
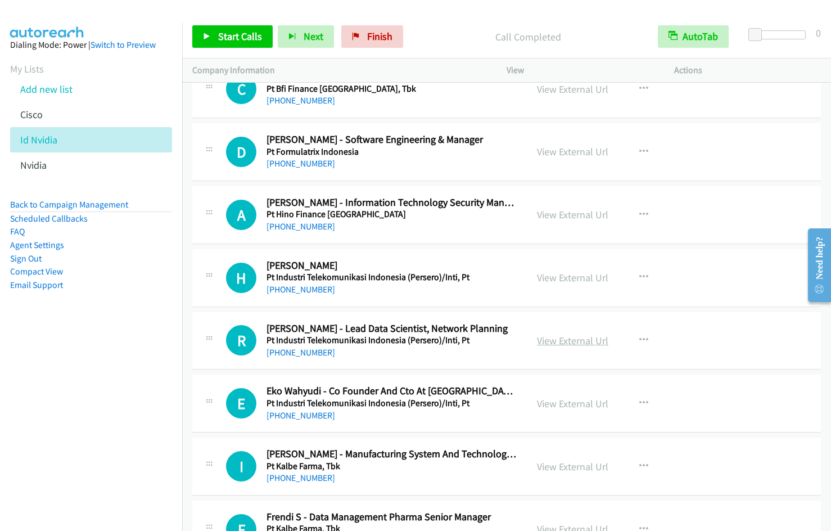
click at [552, 338] on link "View External Url" at bounding box center [572, 340] width 71 height 13
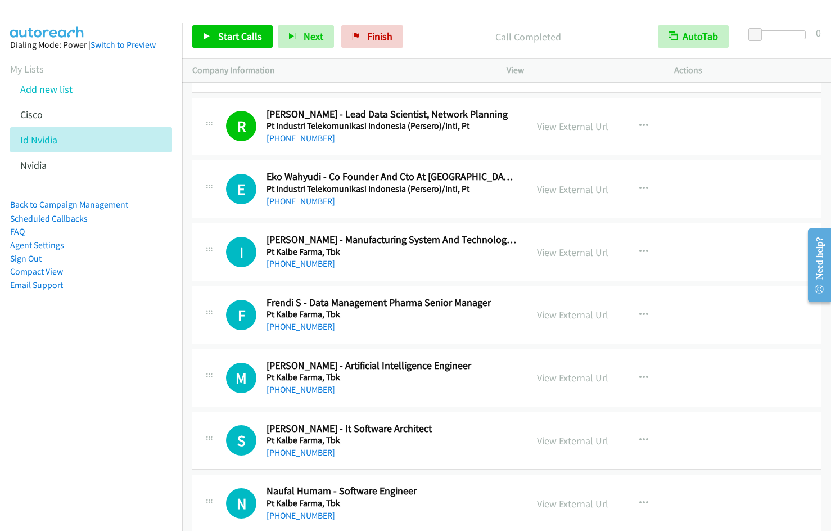
scroll to position [9729, 0]
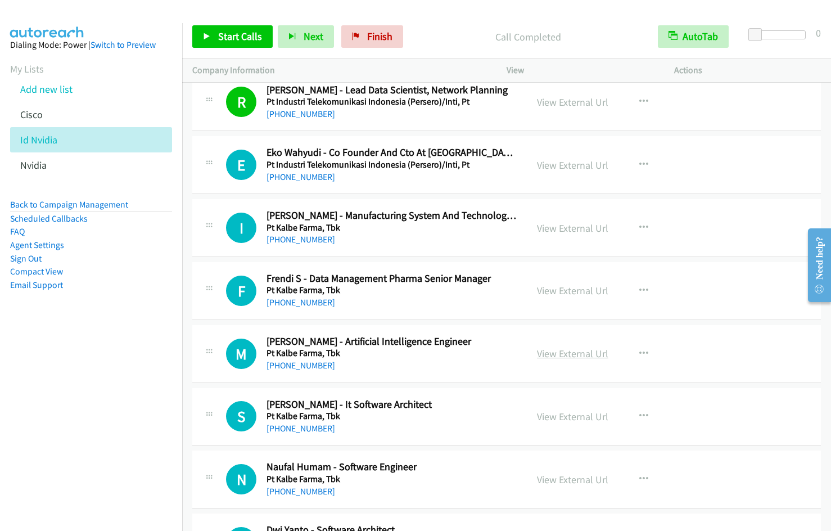
click at [580, 354] on link "View External Url" at bounding box center [572, 353] width 71 height 13
click at [575, 417] on link "View External Url" at bounding box center [572, 416] width 71 height 13
click at [569, 480] on link "View External Url" at bounding box center [572, 479] width 71 height 13
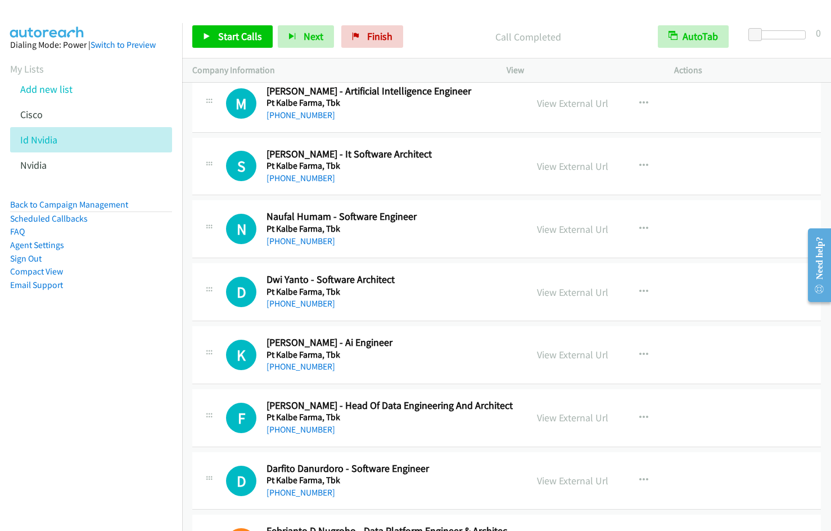
scroll to position [10015, 0]
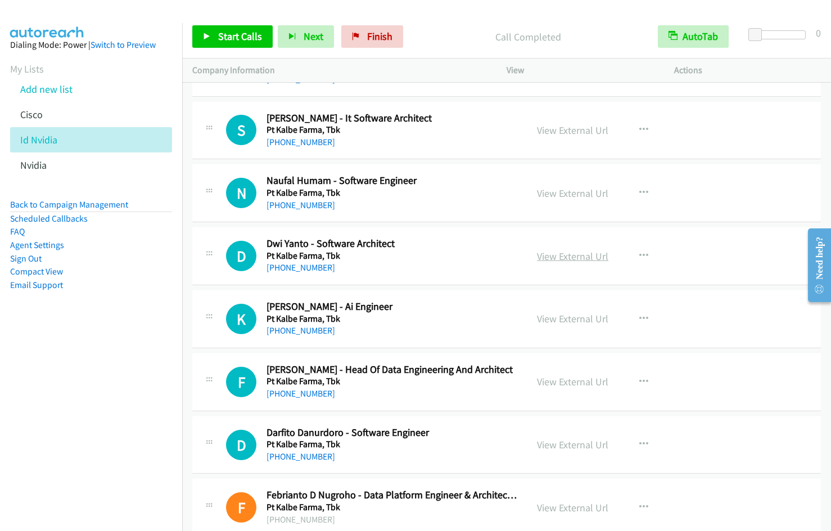
click at [553, 254] on link "View External Url" at bounding box center [572, 256] width 71 height 13
click at [567, 317] on link "View External Url" at bounding box center [572, 318] width 71 height 13
click at [591, 444] on link "View External Url" at bounding box center [572, 444] width 71 height 13
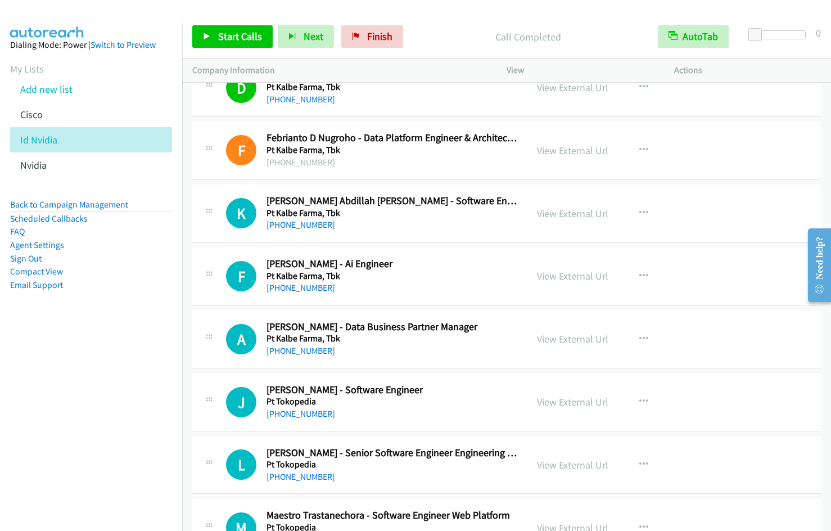
scroll to position [10402, 0]
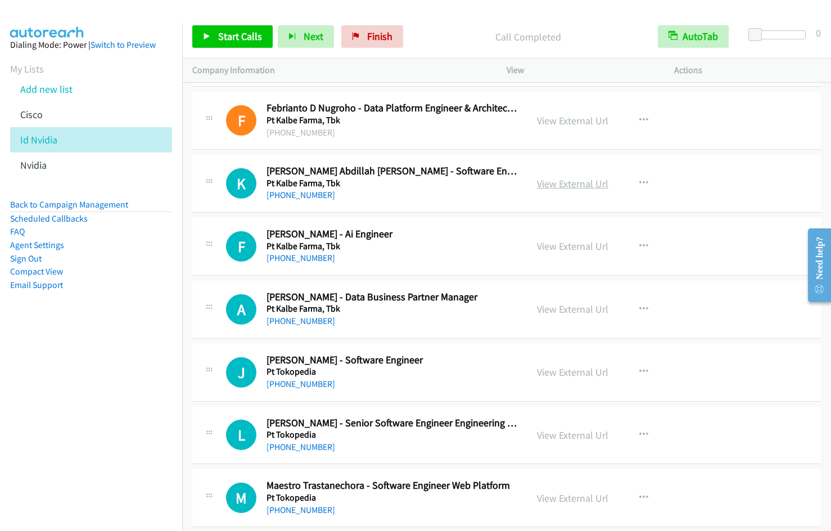
click at [577, 186] on link "View External Url" at bounding box center [572, 183] width 71 height 13
click at [561, 244] on link "View External Url" at bounding box center [572, 246] width 71 height 13
click at [589, 369] on link "View External Url" at bounding box center [572, 371] width 71 height 13
click at [589, 433] on link "View External Url" at bounding box center [572, 434] width 71 height 13
